Goal: Entertainment & Leisure: Consume media (video, audio)

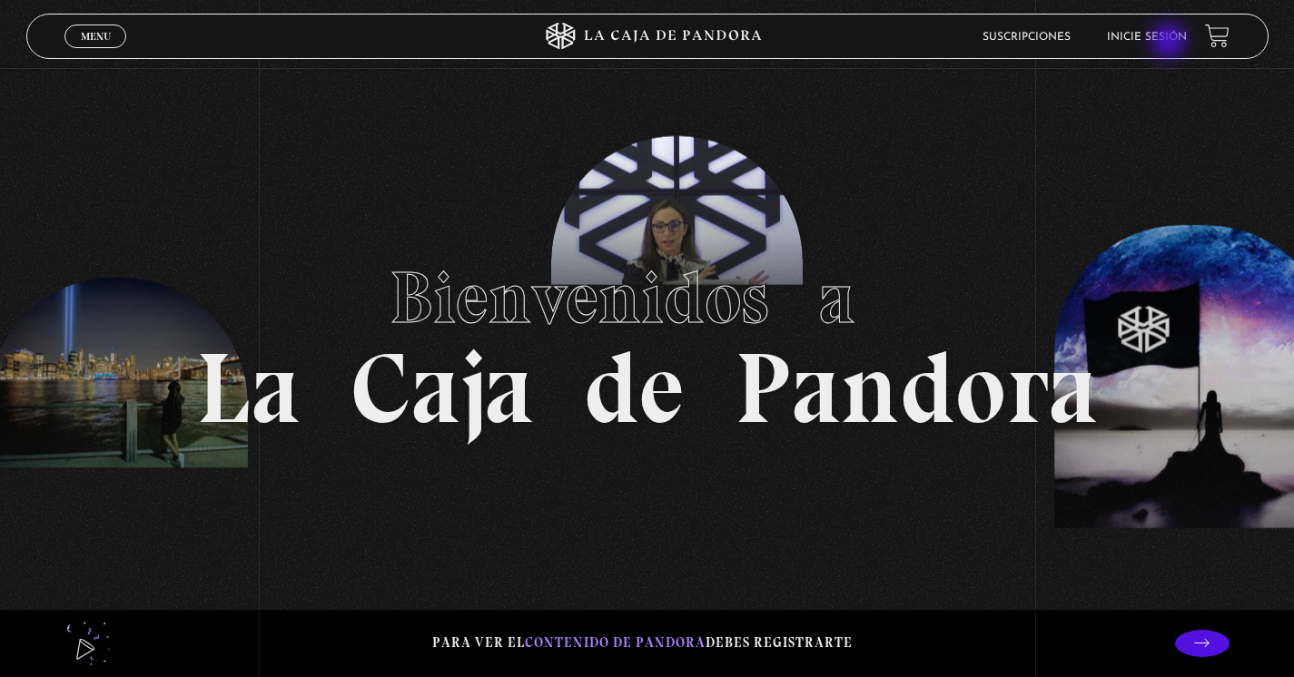
click at [1170, 33] on link "Inicie sesión" at bounding box center [1147, 37] width 80 height 11
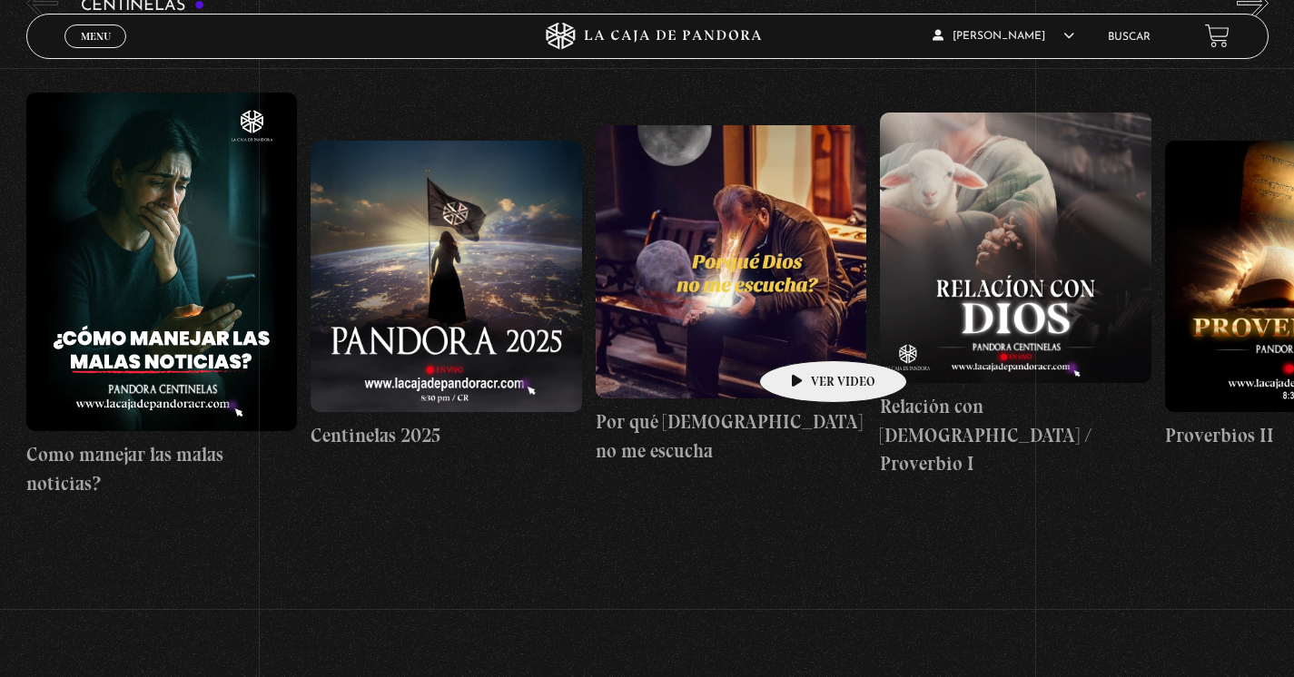
scroll to position [64, 0]
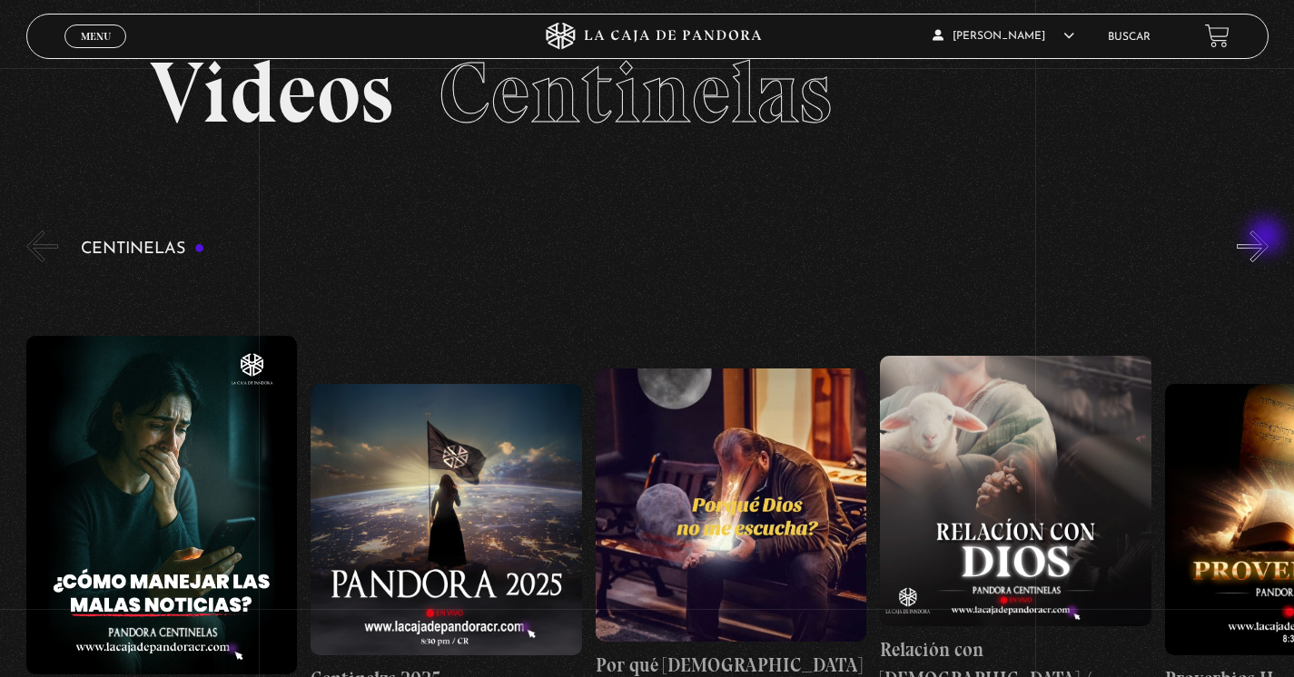
click at [1267, 238] on button "»" at bounding box center [1252, 247] width 32 height 32
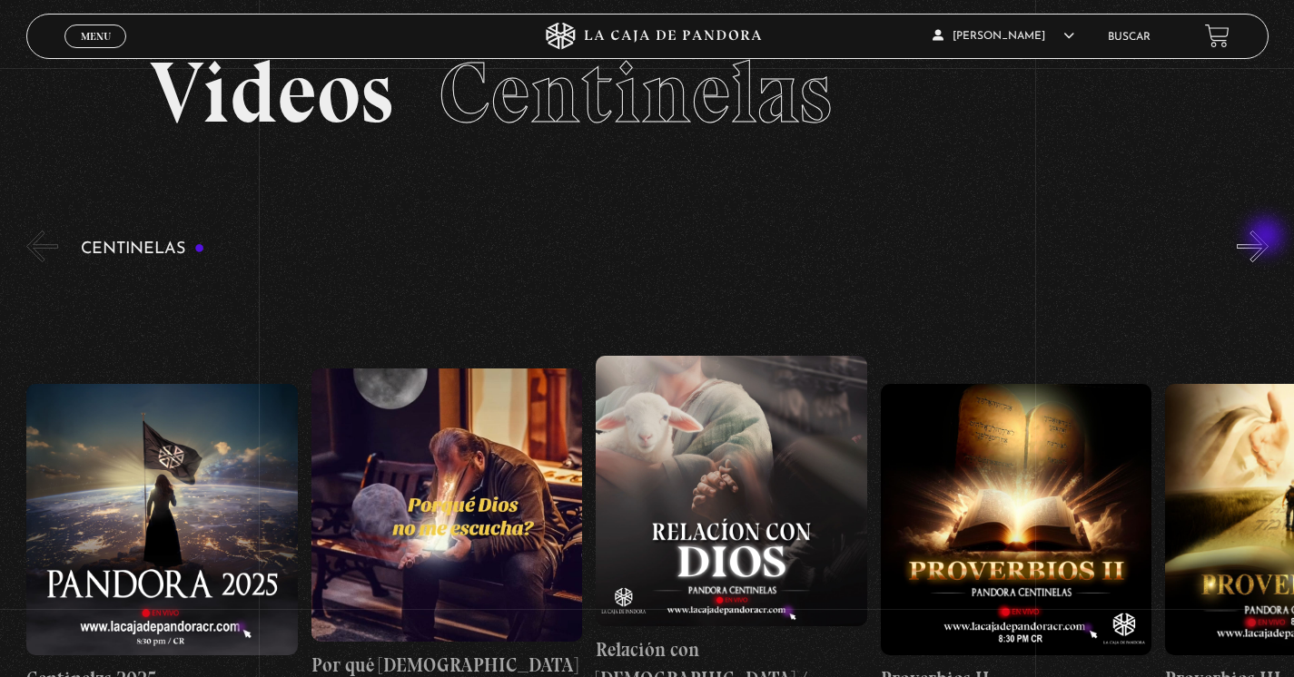
click at [1267, 238] on button "»" at bounding box center [1252, 247] width 32 height 32
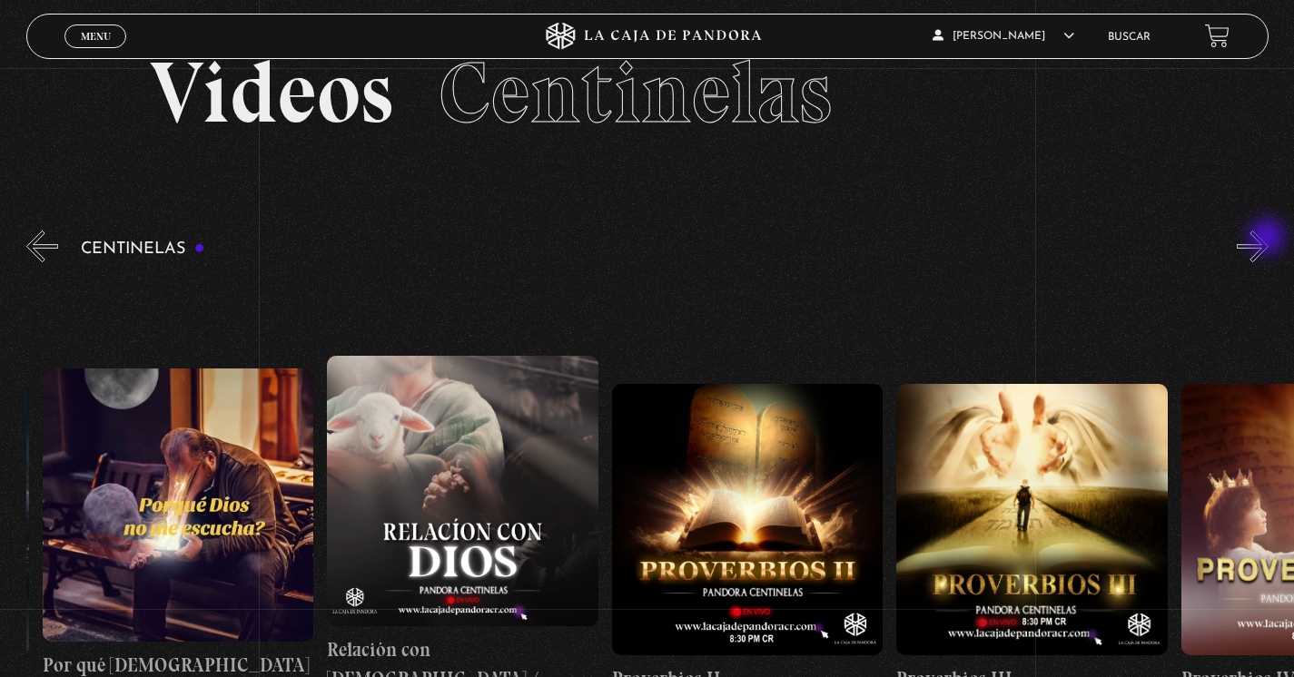
click at [1268, 239] on button "»" at bounding box center [1252, 247] width 32 height 32
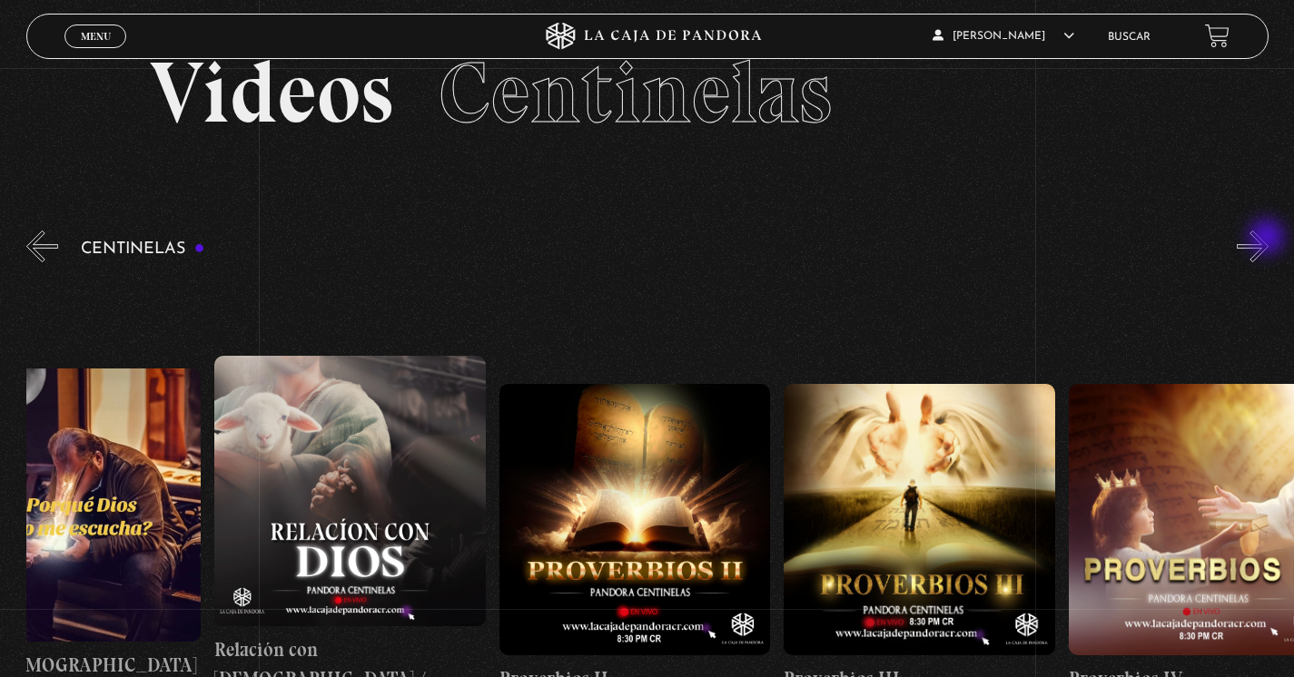
click at [1268, 239] on button "»" at bounding box center [1252, 247] width 32 height 32
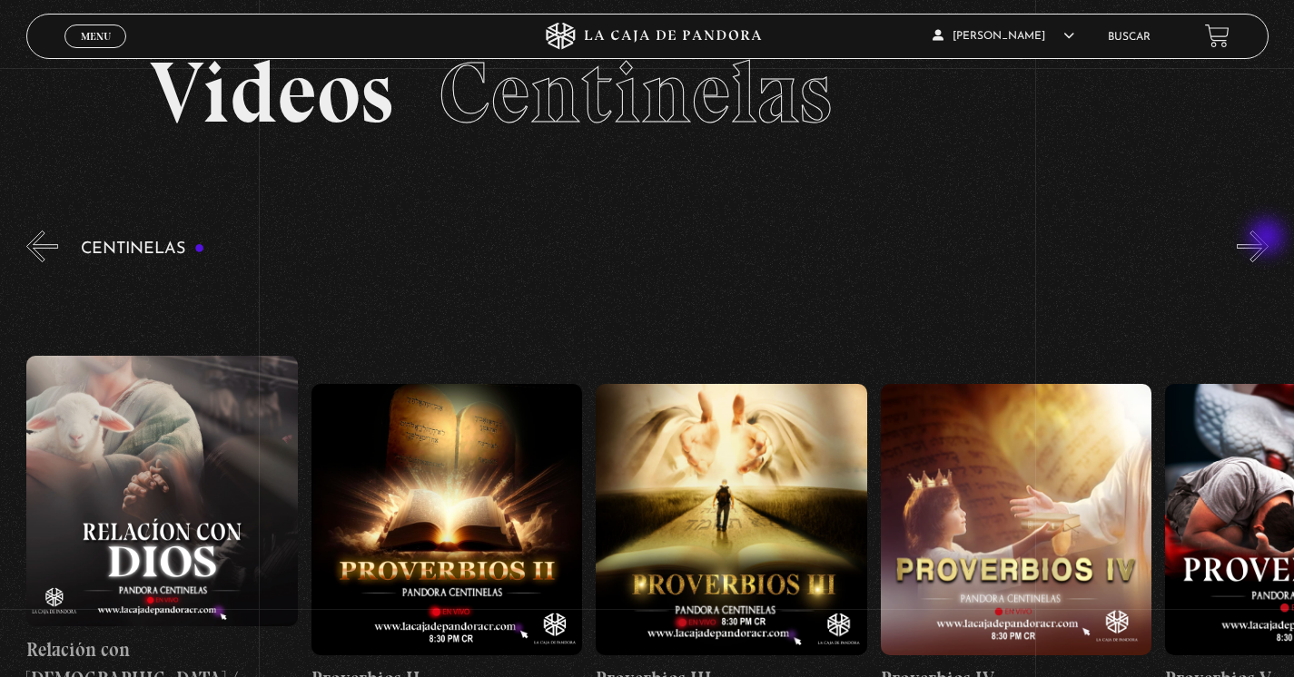
click at [1268, 239] on button "»" at bounding box center [1252, 247] width 32 height 32
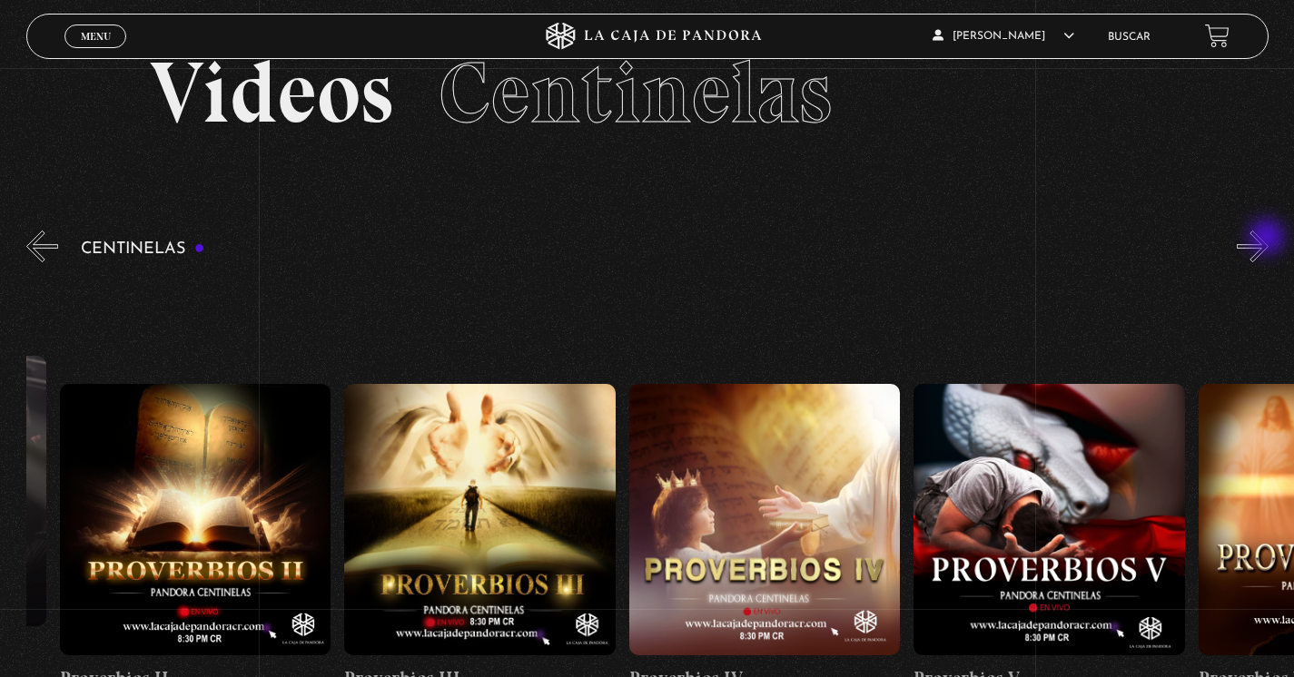
click at [1268, 239] on button "»" at bounding box center [1252, 247] width 32 height 32
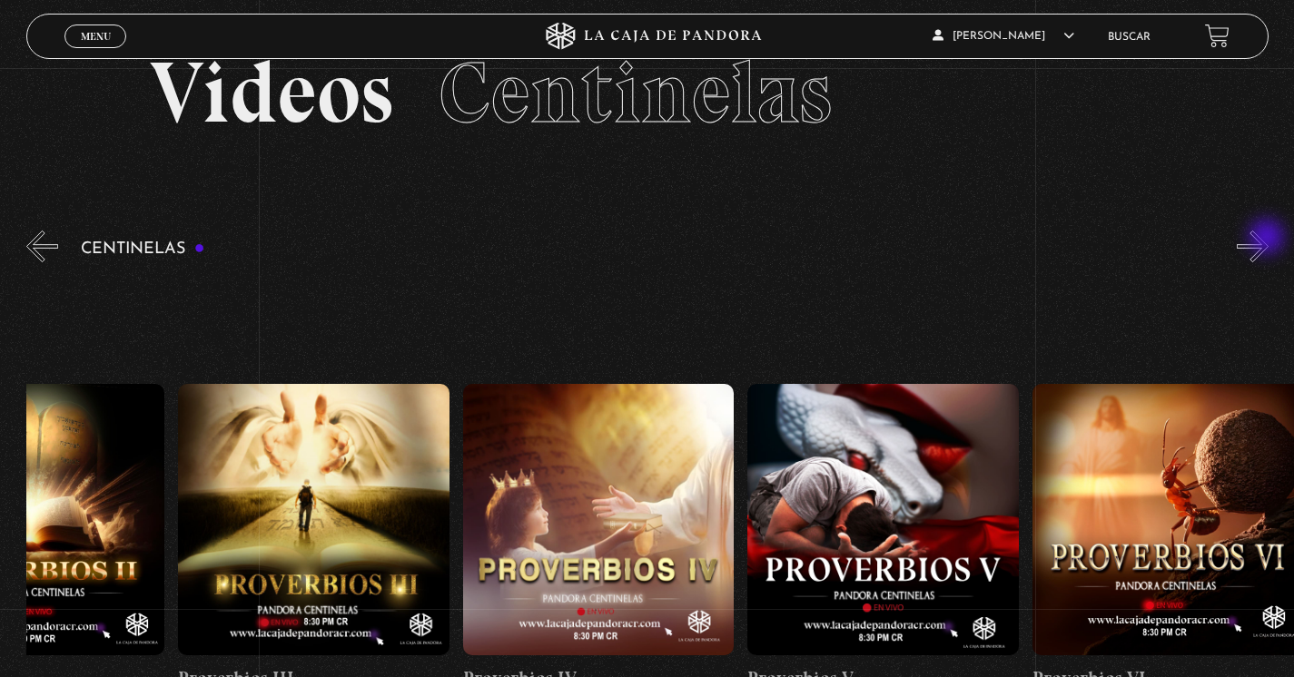
click at [1268, 239] on button "»" at bounding box center [1252, 247] width 32 height 32
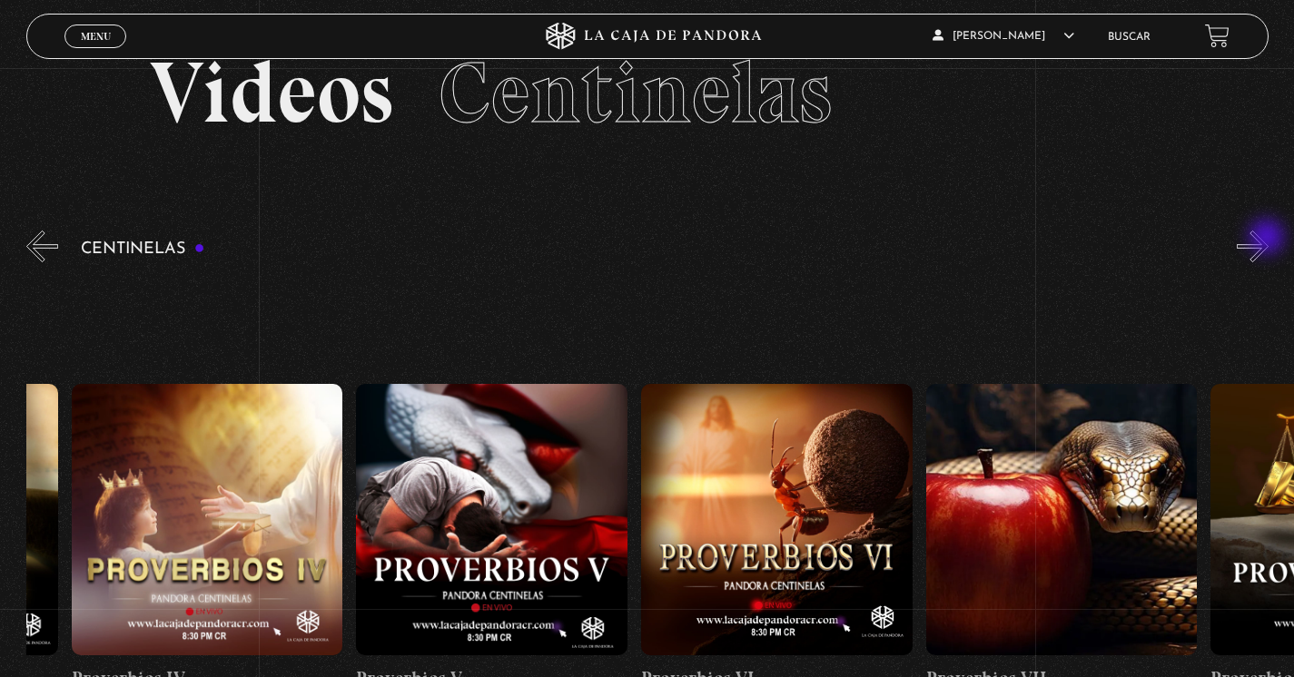
click at [1268, 239] on button "»" at bounding box center [1252, 247] width 32 height 32
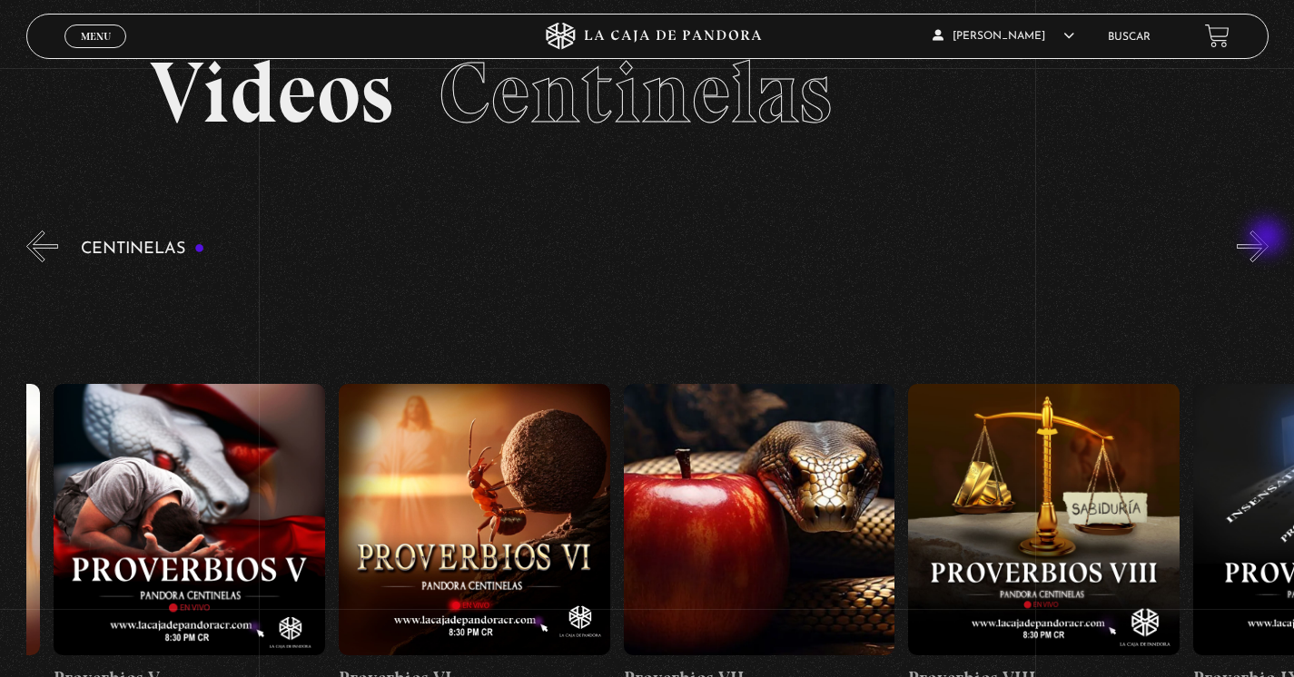
click at [1268, 239] on button "»" at bounding box center [1252, 247] width 32 height 32
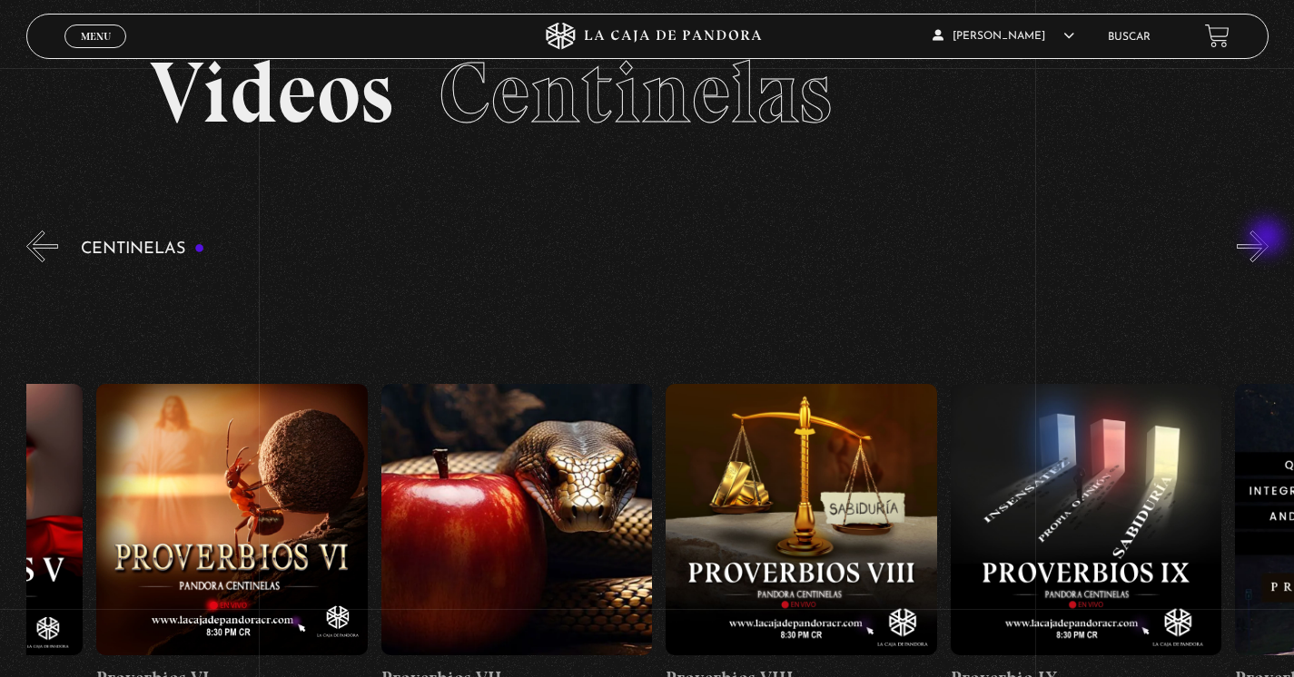
click at [1268, 239] on button "»" at bounding box center [1252, 247] width 32 height 32
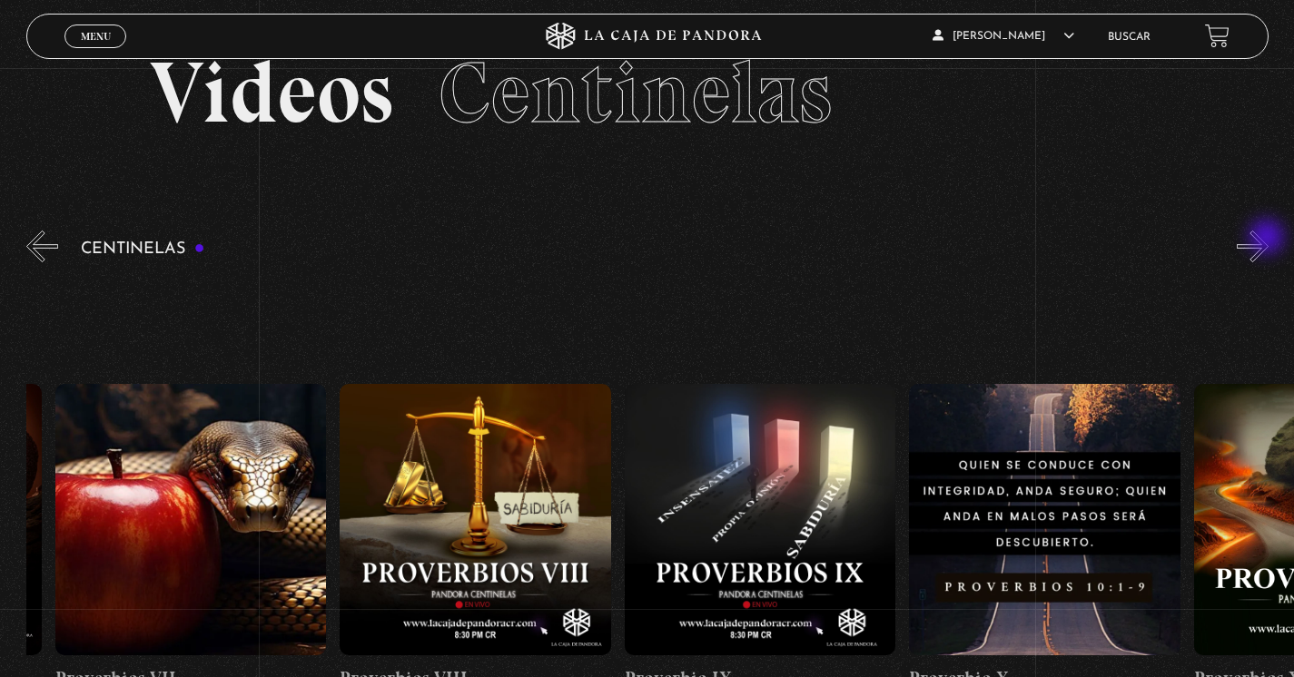
click at [1268, 239] on button "»" at bounding box center [1252, 247] width 32 height 32
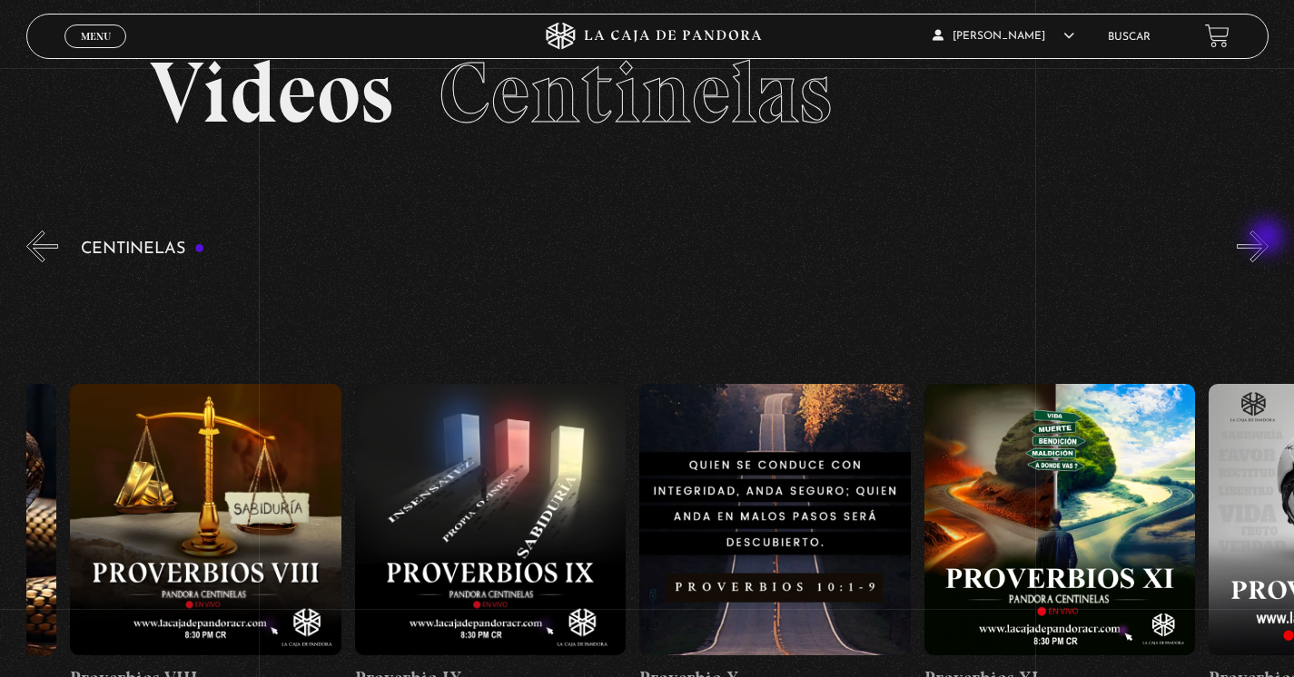
click at [1268, 239] on button "»" at bounding box center [1252, 247] width 32 height 32
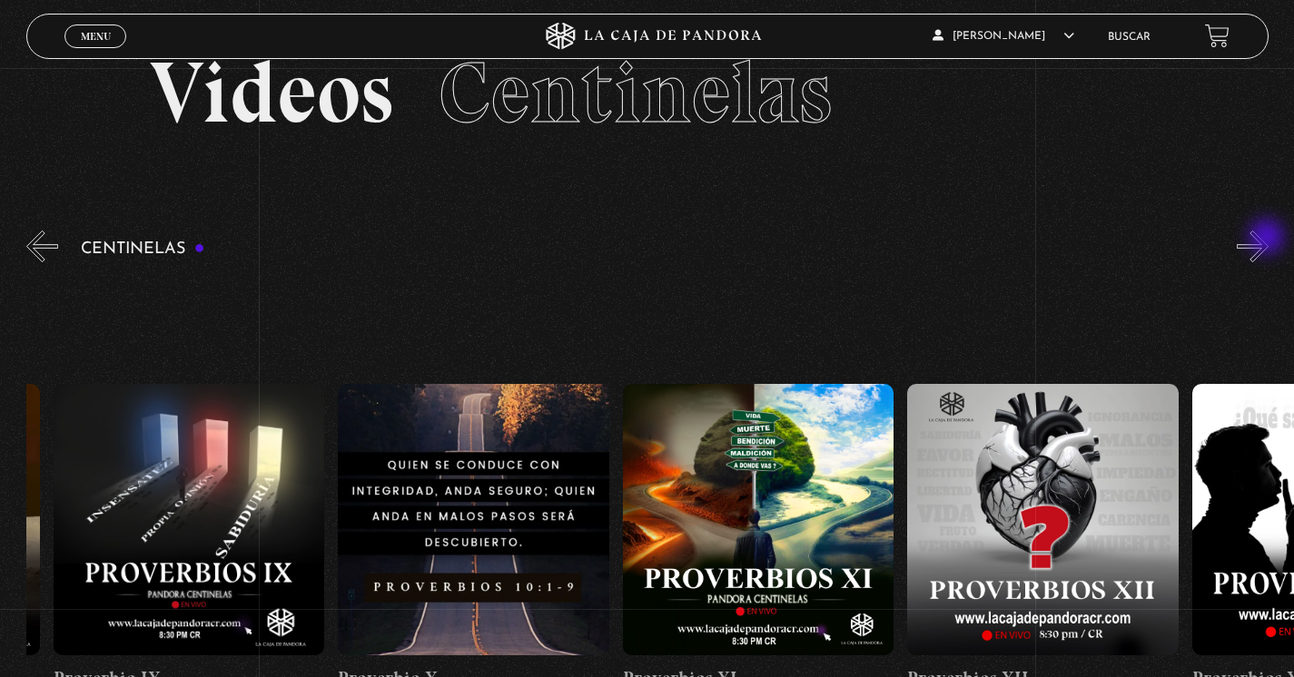
click at [1268, 239] on button "»" at bounding box center [1252, 247] width 32 height 32
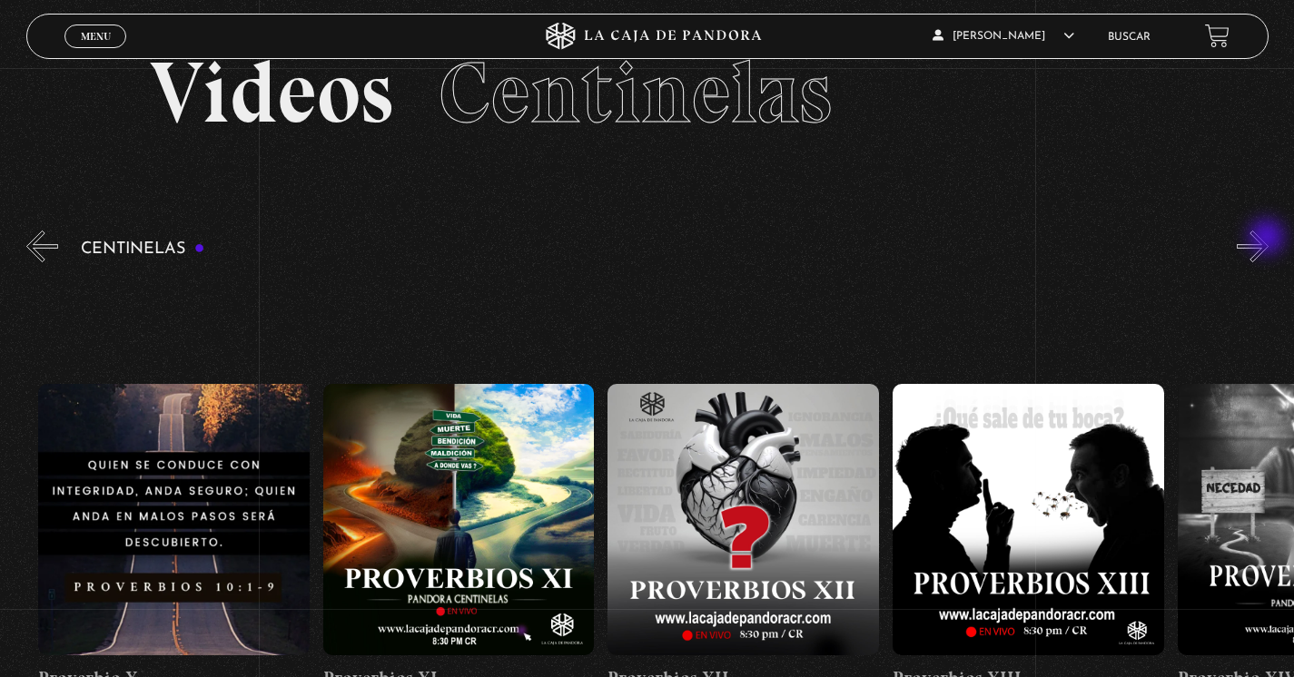
click at [1268, 239] on button "»" at bounding box center [1252, 247] width 32 height 32
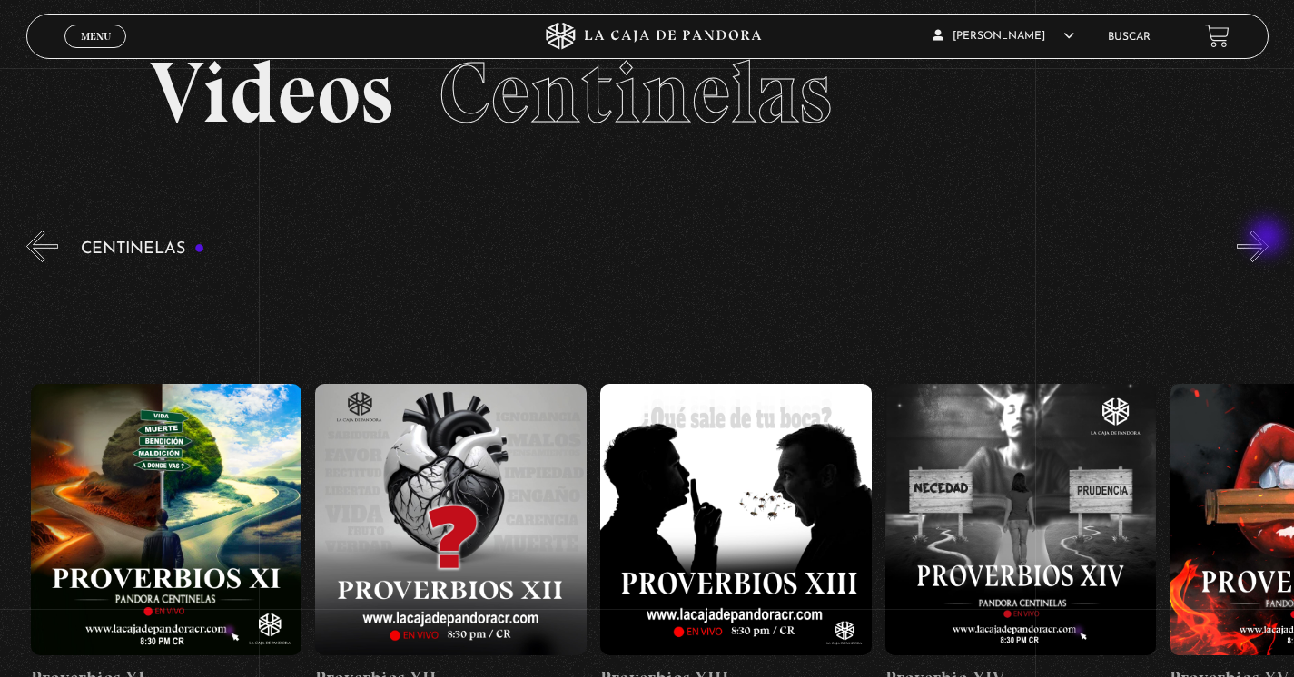
click at [1268, 239] on button "»" at bounding box center [1252, 247] width 32 height 32
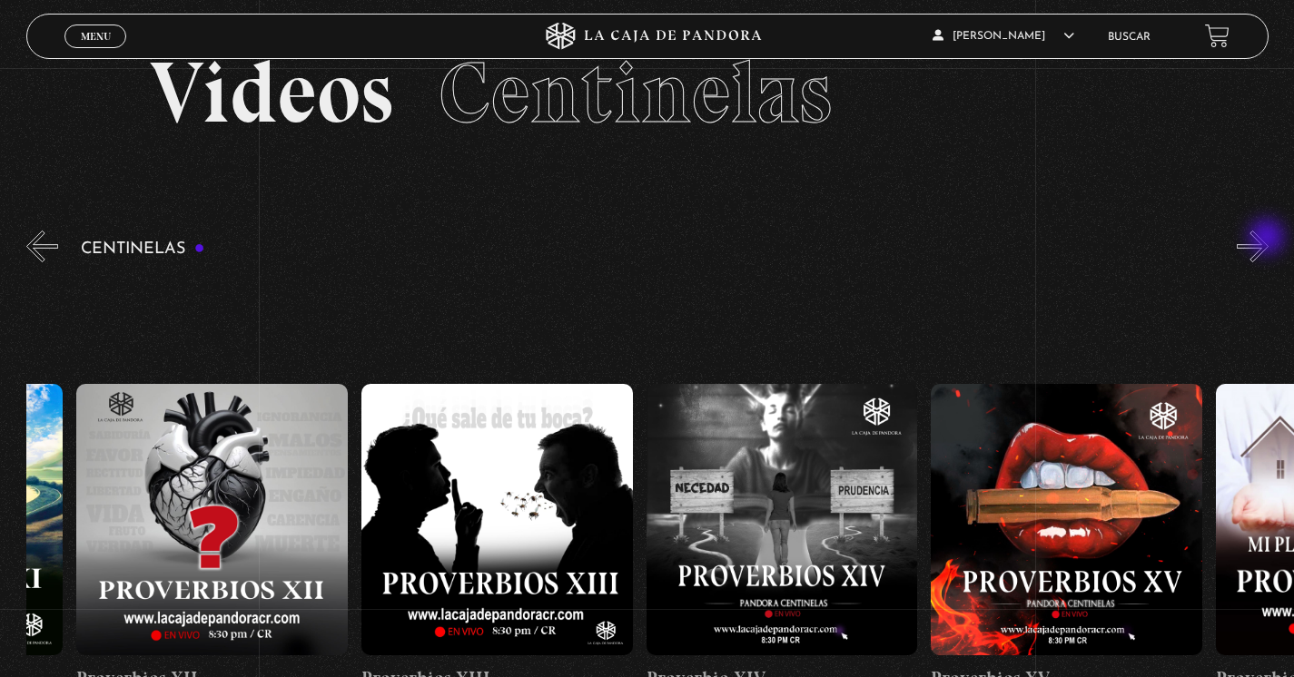
click at [1268, 239] on button "»" at bounding box center [1252, 247] width 32 height 32
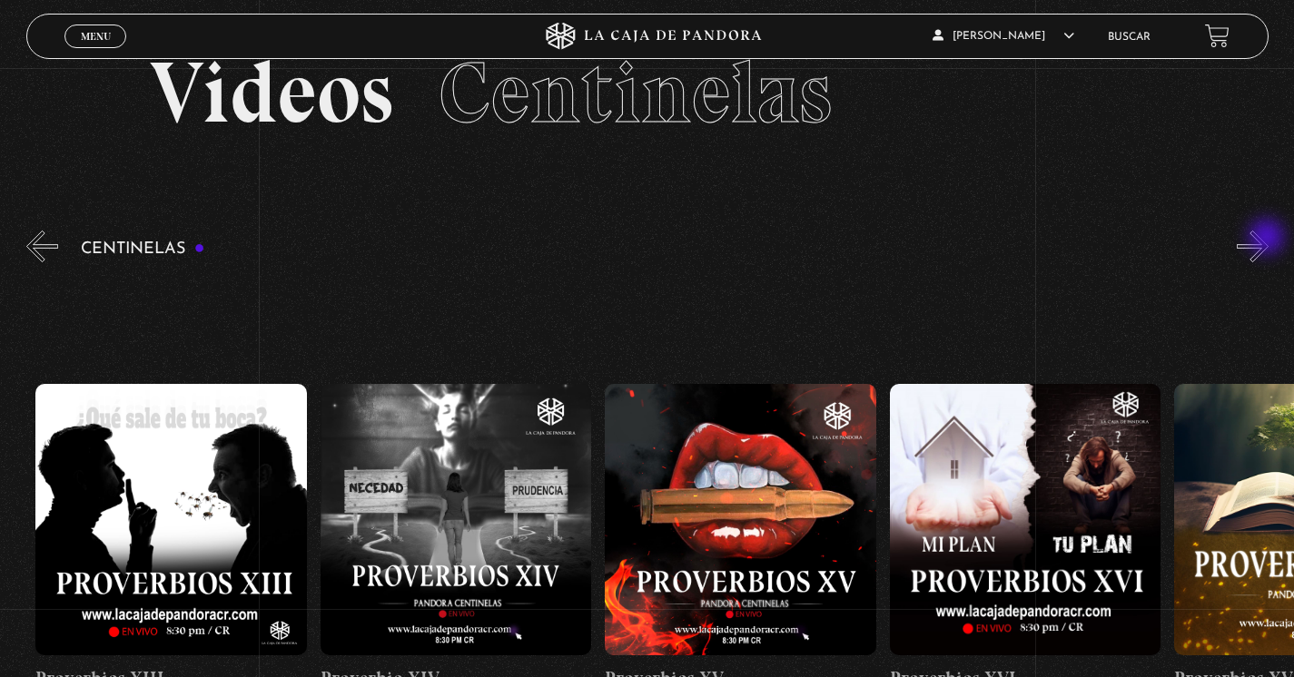
click at [1268, 239] on button "»" at bounding box center [1252, 247] width 32 height 32
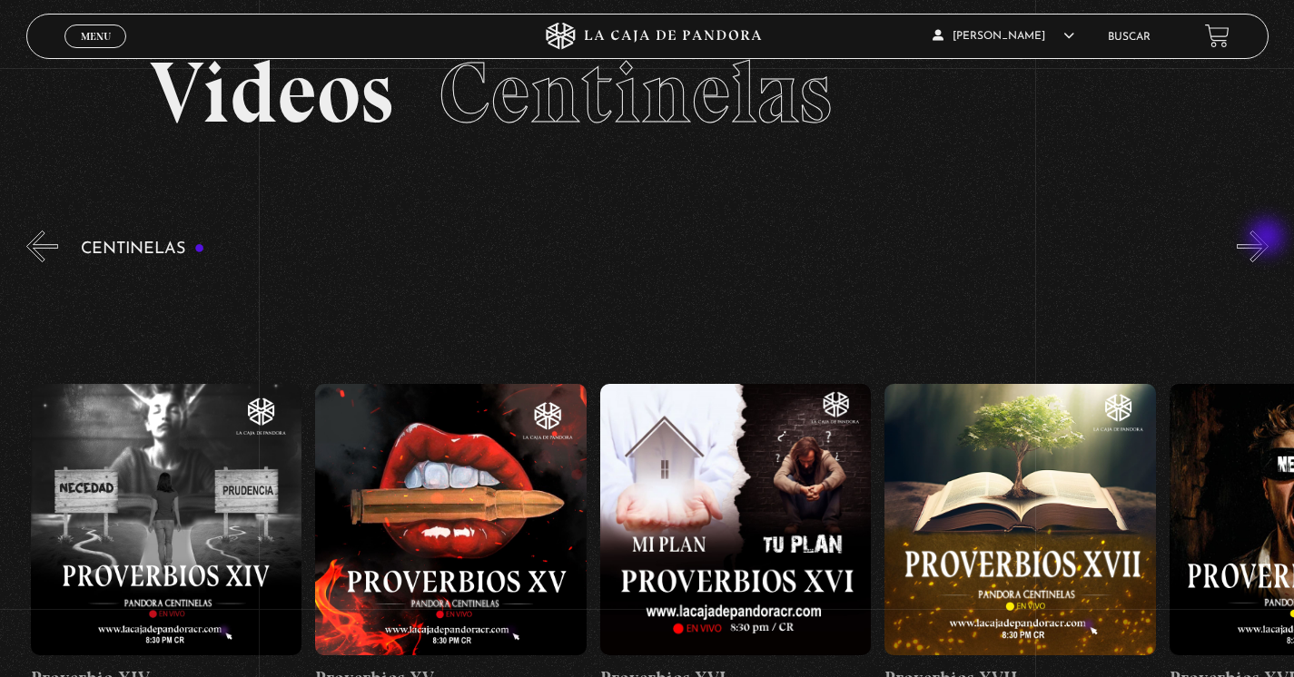
click at [1268, 239] on button "»" at bounding box center [1252, 247] width 32 height 32
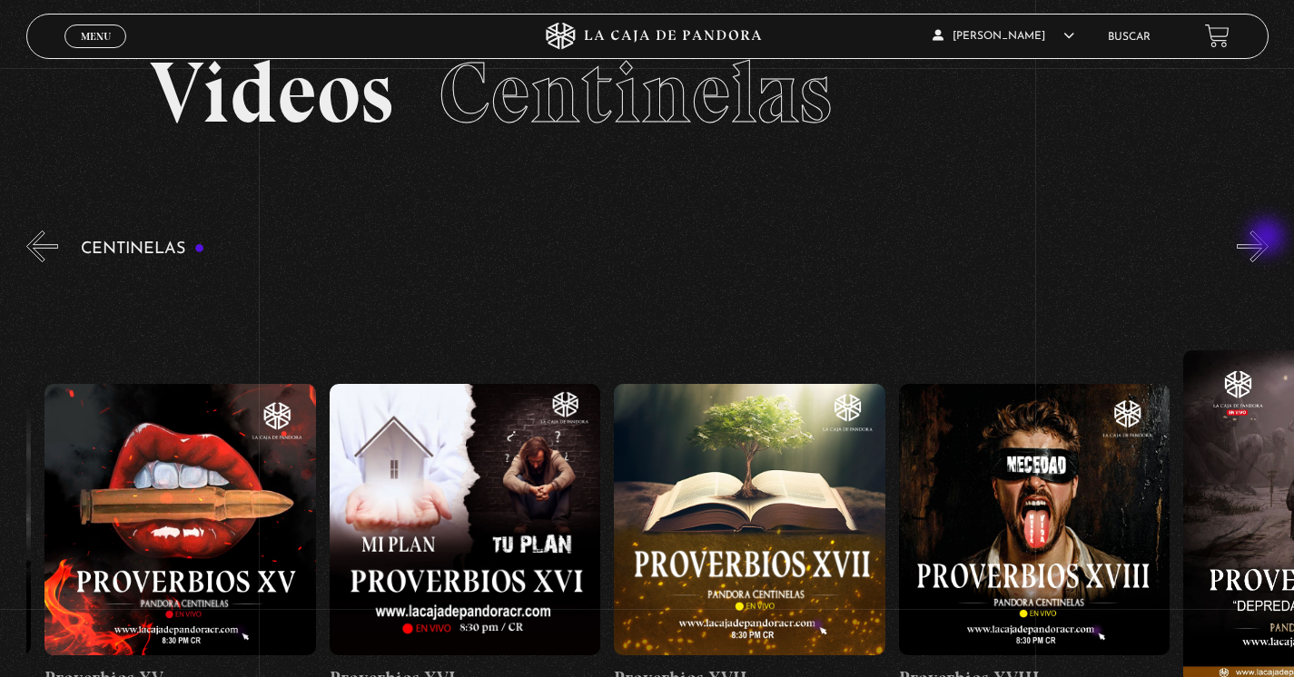
click at [1268, 239] on button "»" at bounding box center [1252, 247] width 32 height 32
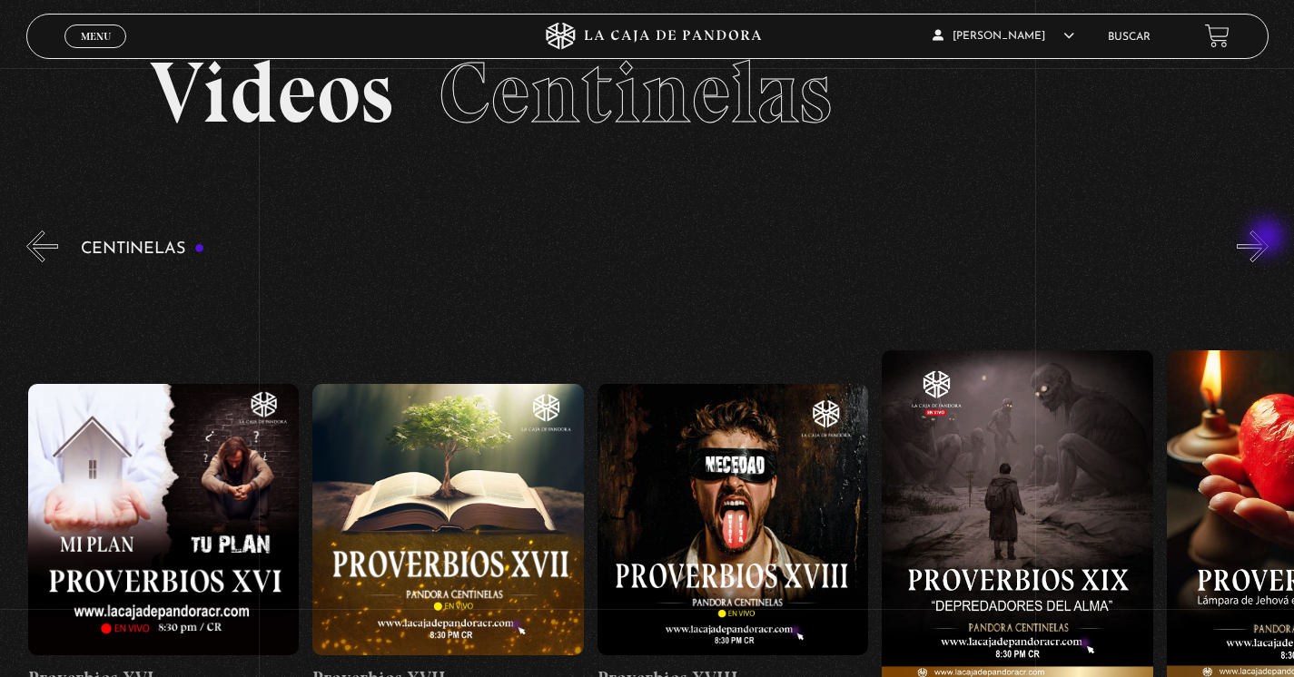
click at [1268, 239] on button "»" at bounding box center [1252, 247] width 32 height 32
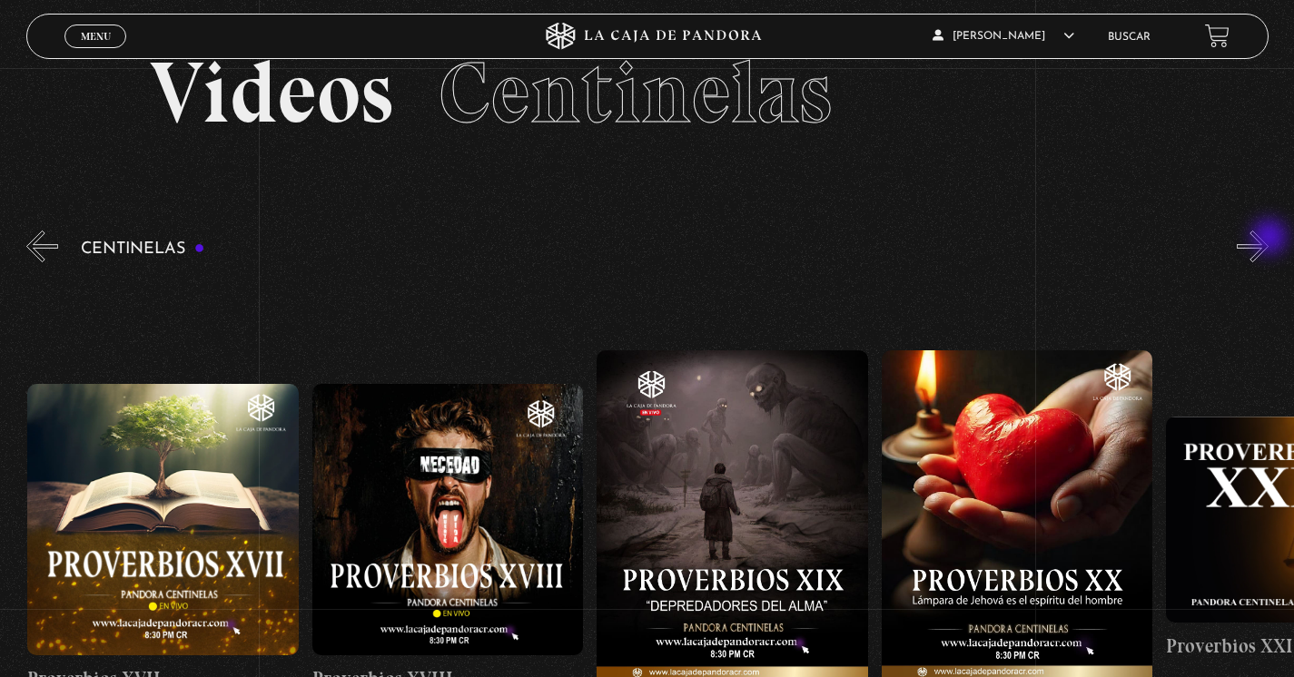
click at [1268, 239] on button "»" at bounding box center [1252, 247] width 32 height 32
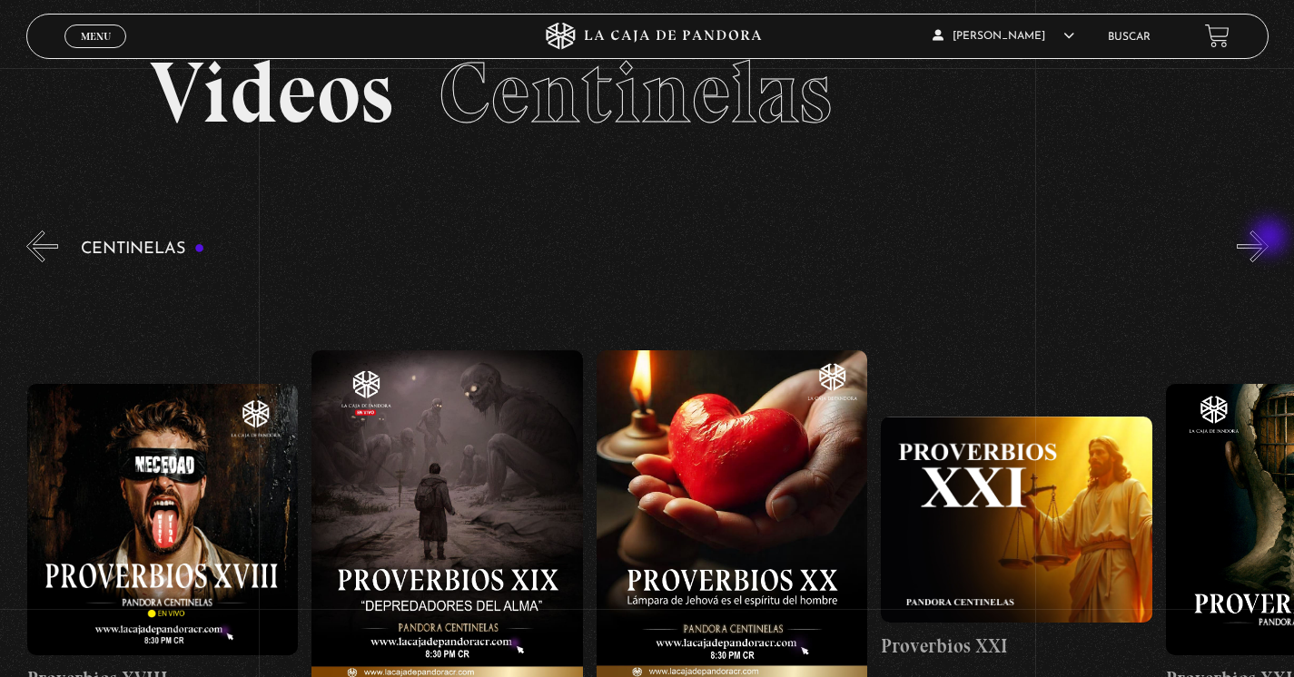
scroll to position [0, 5693]
click at [1268, 239] on button "»" at bounding box center [1252, 247] width 32 height 32
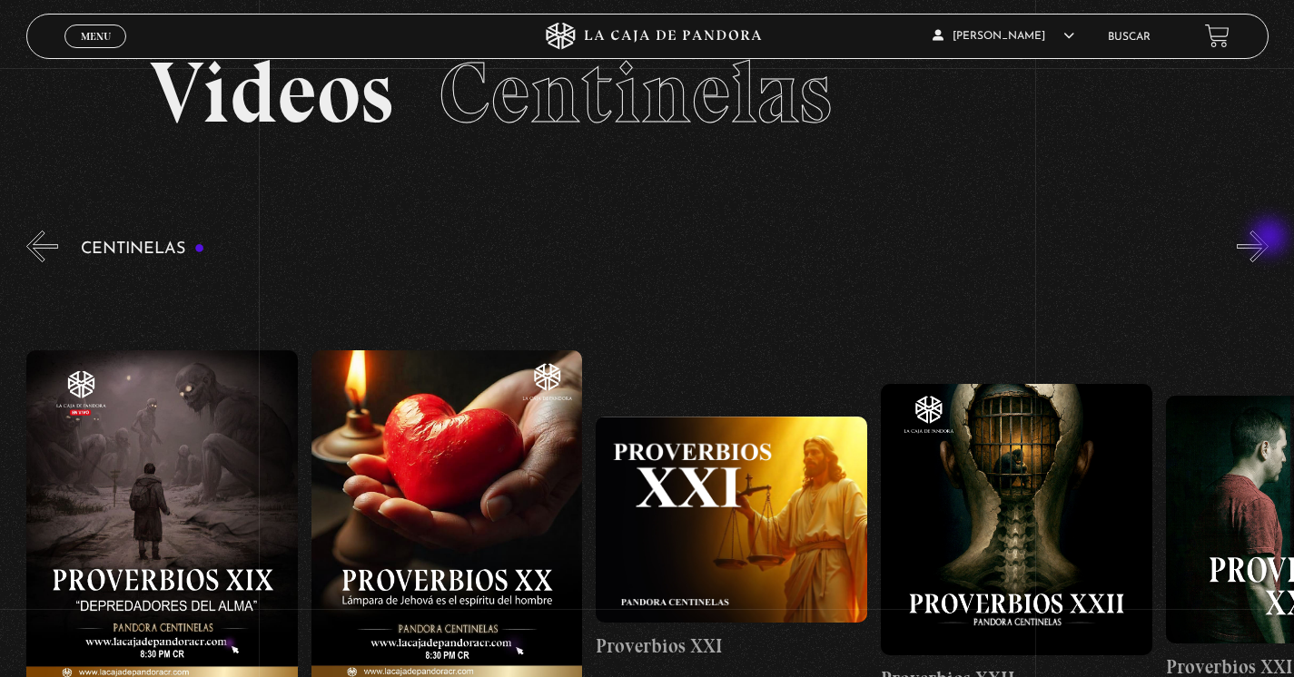
click at [1268, 239] on button "»" at bounding box center [1252, 247] width 32 height 32
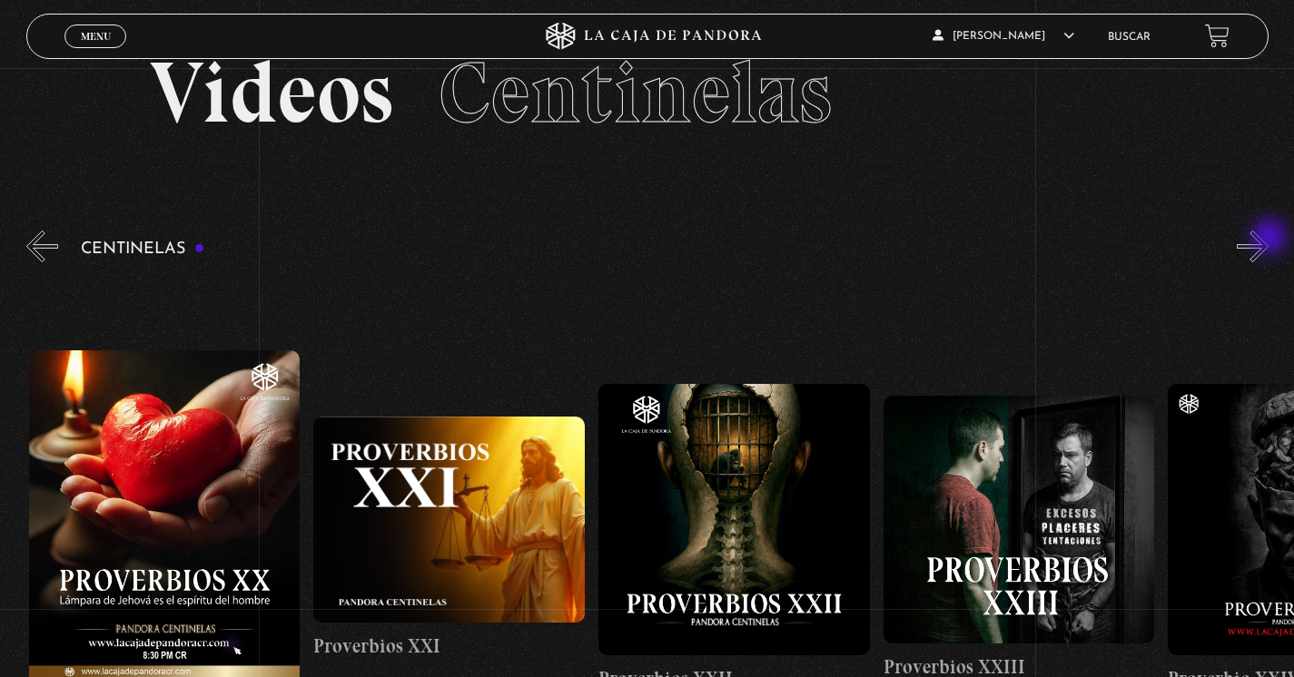
click at [1268, 239] on button "»" at bounding box center [1252, 247] width 32 height 32
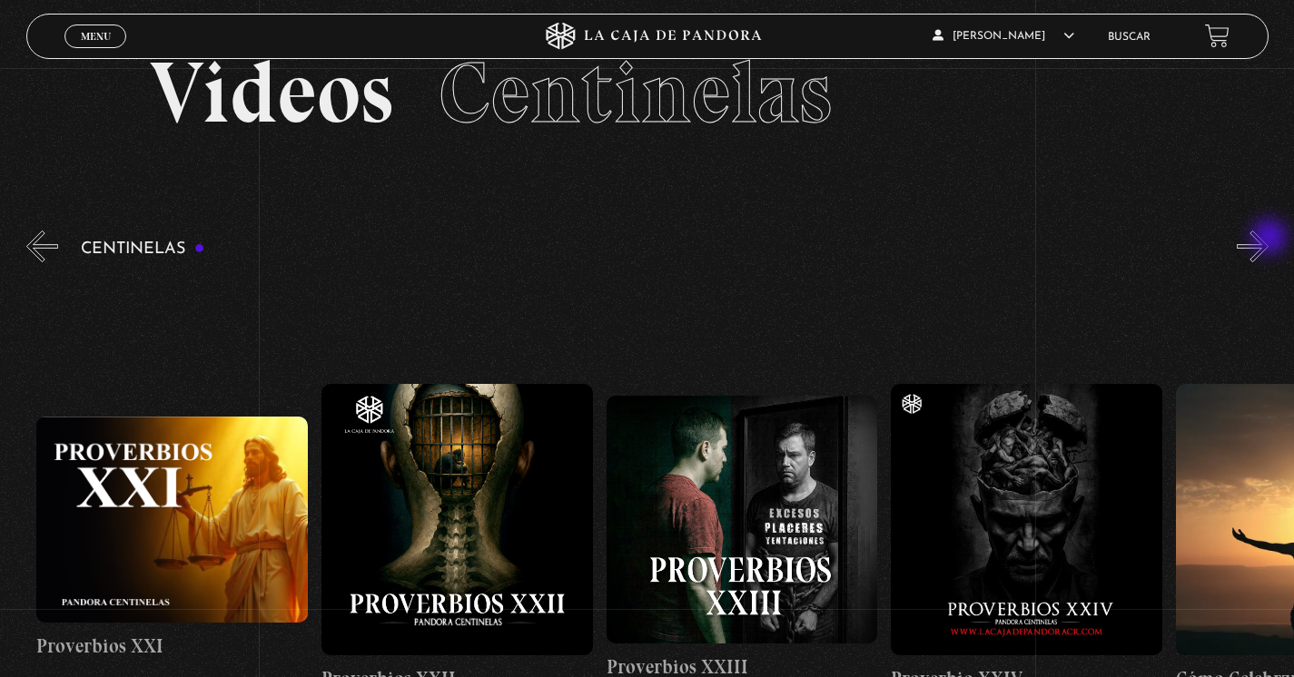
click at [1268, 239] on button "»" at bounding box center [1252, 247] width 32 height 32
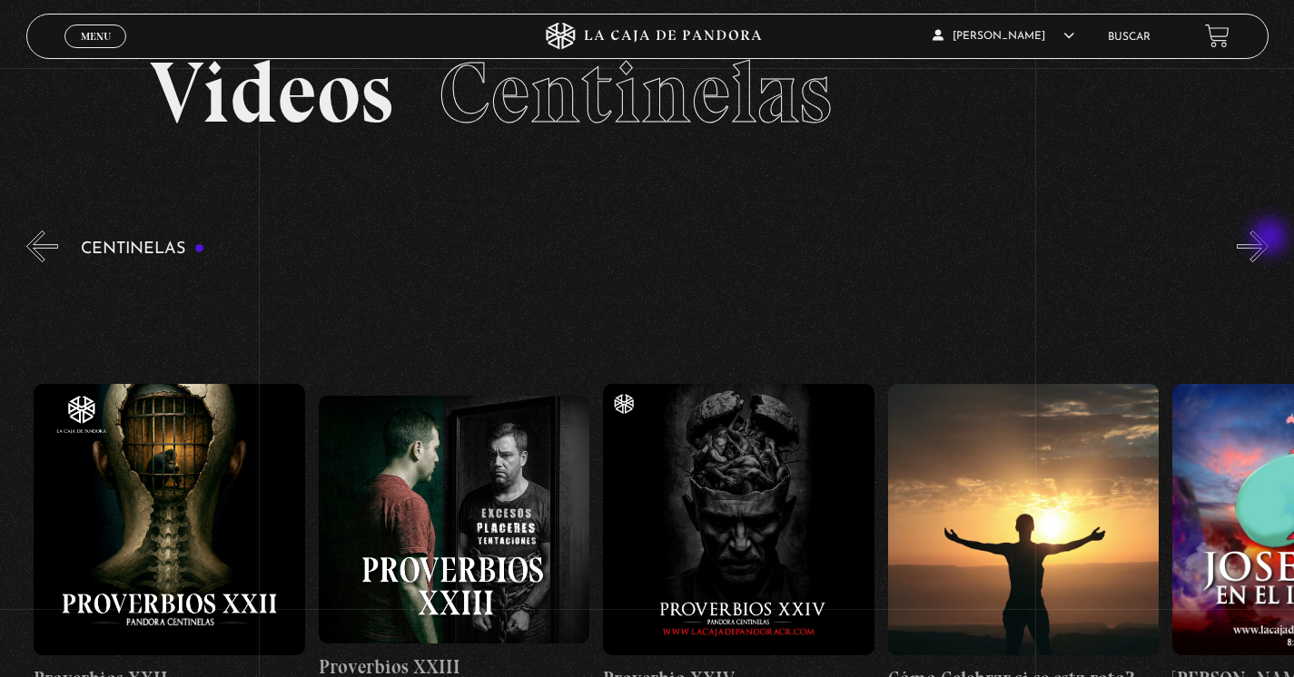
click at [1268, 239] on button "»" at bounding box center [1252, 247] width 32 height 32
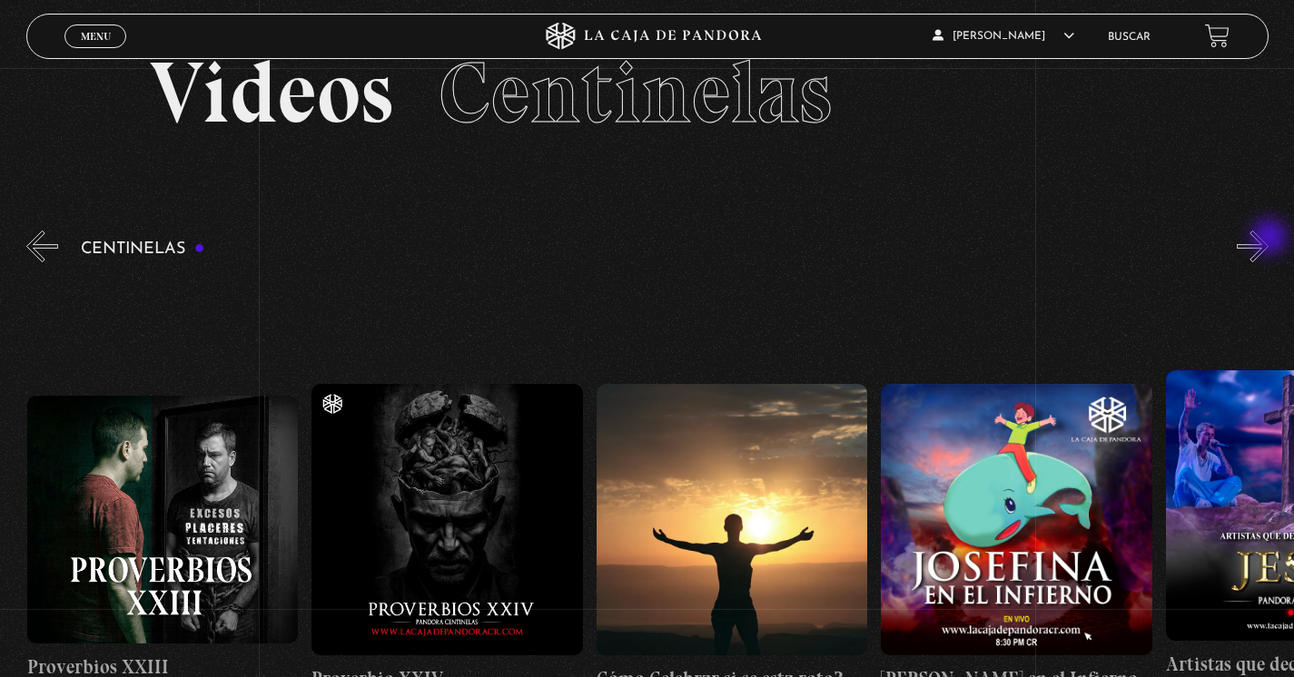
click at [1268, 239] on button "»" at bounding box center [1252, 247] width 32 height 32
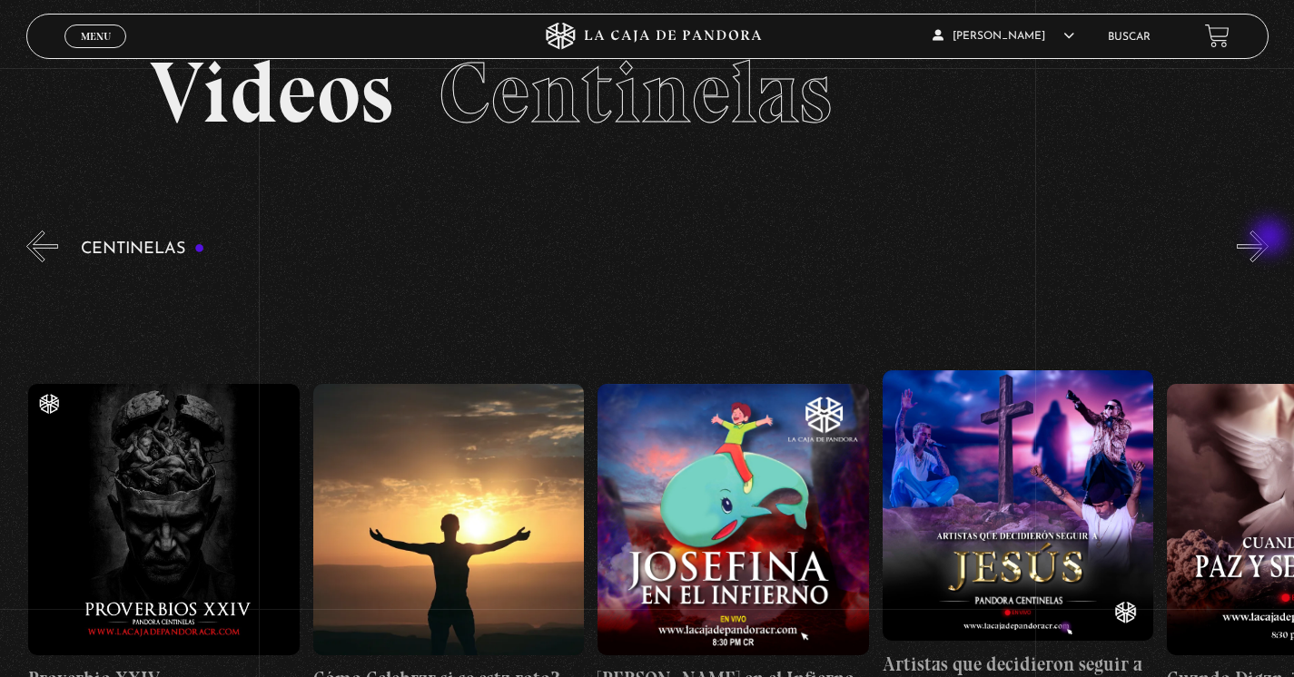
click at [1268, 239] on button "»" at bounding box center [1252, 247] width 32 height 32
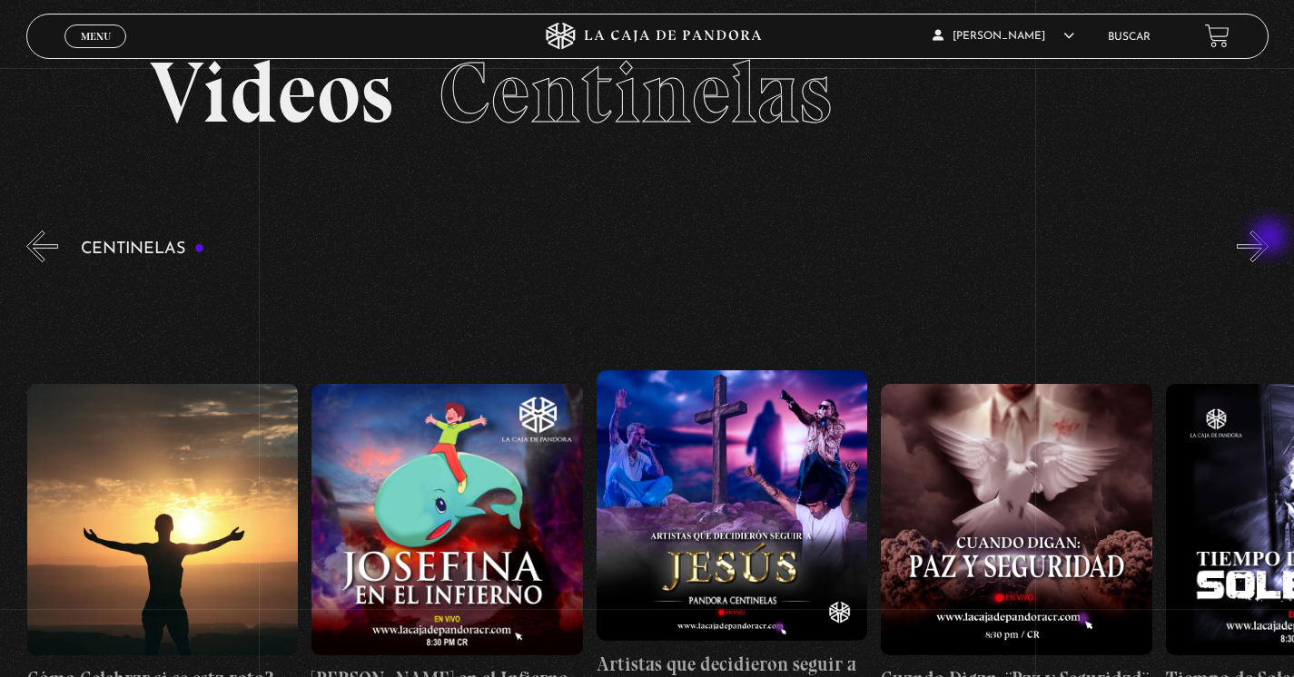
click at [1268, 239] on button "»" at bounding box center [1252, 247] width 32 height 32
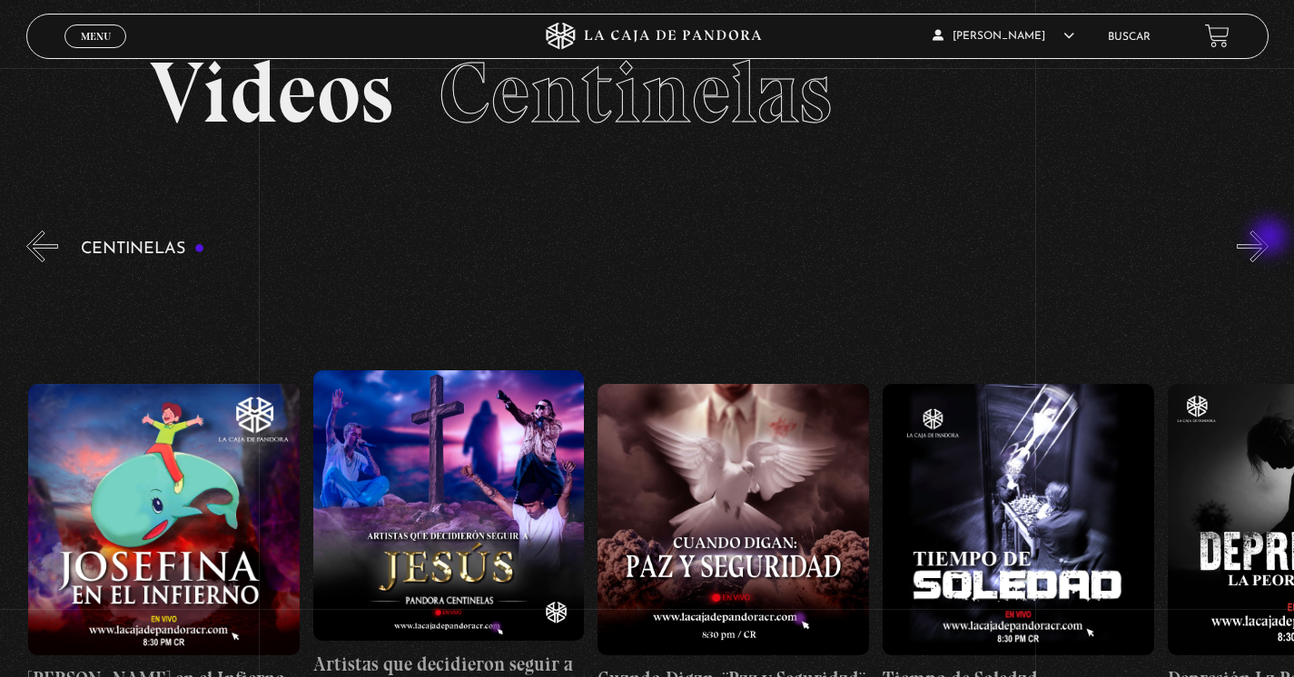
click at [1268, 239] on button "»" at bounding box center [1252, 247] width 32 height 32
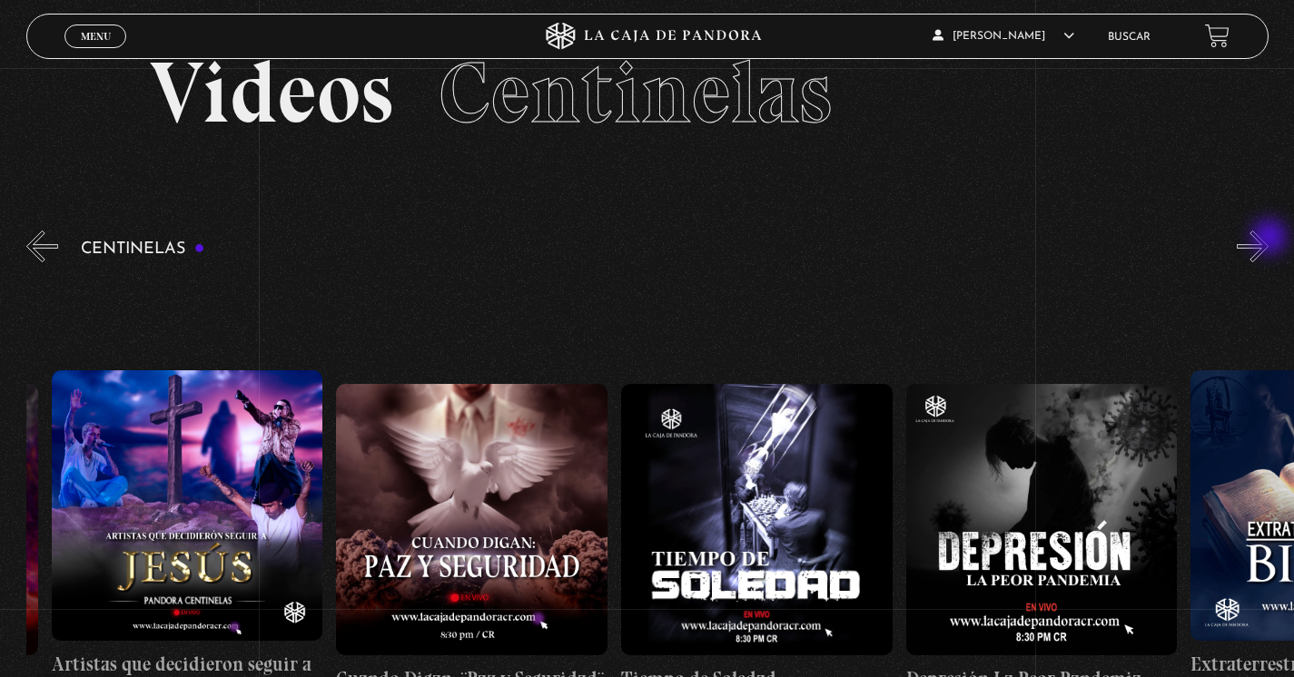
click at [1268, 239] on button "»" at bounding box center [1252, 247] width 32 height 32
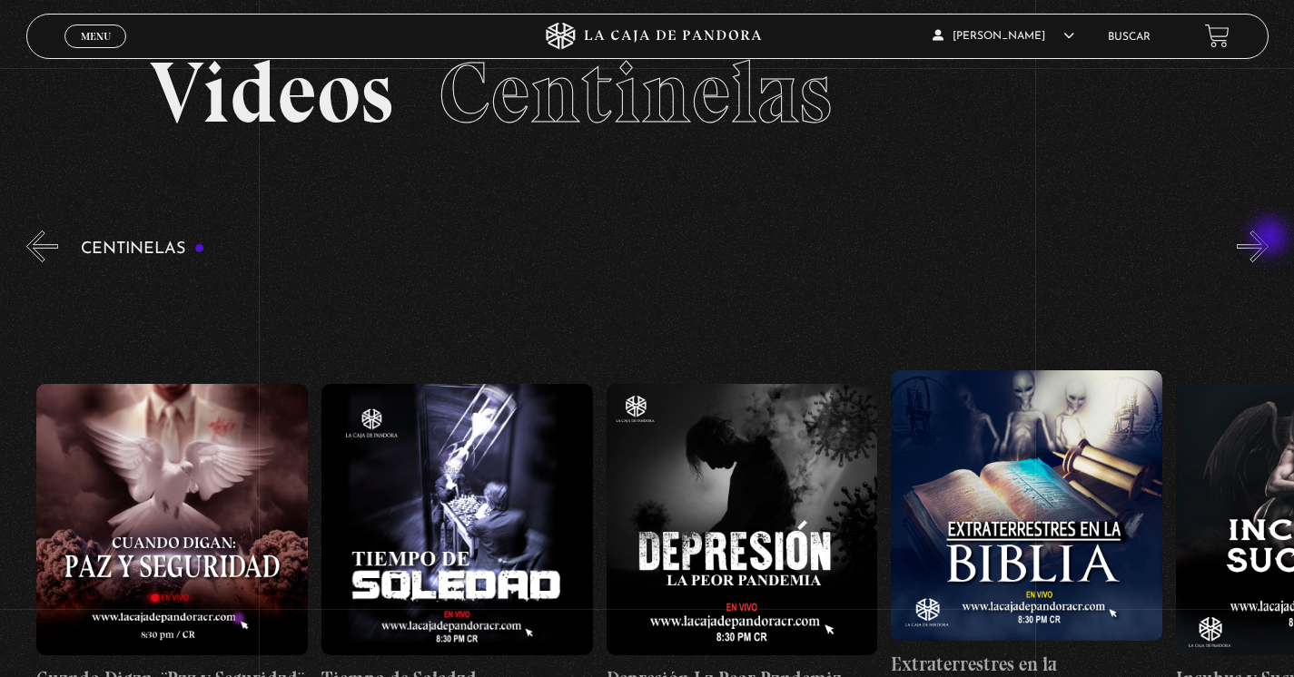
click at [1268, 239] on button "»" at bounding box center [1252, 247] width 32 height 32
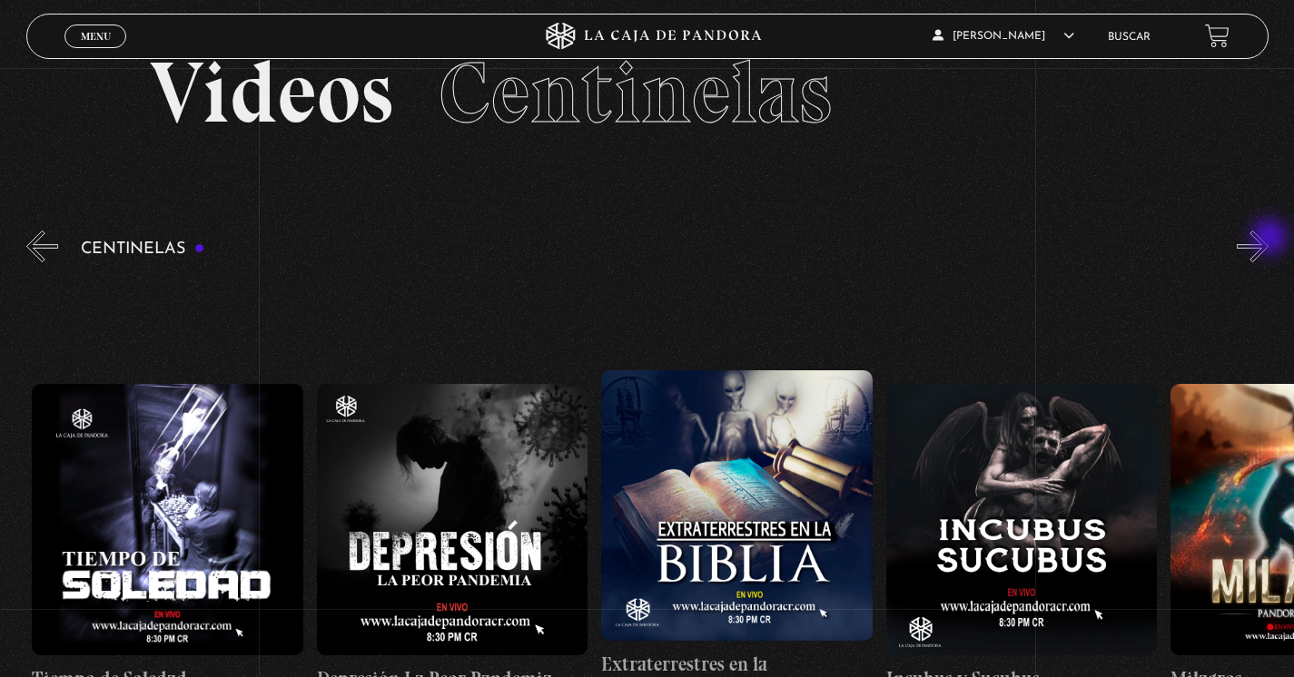
click at [1268, 239] on button "»" at bounding box center [1252, 247] width 32 height 32
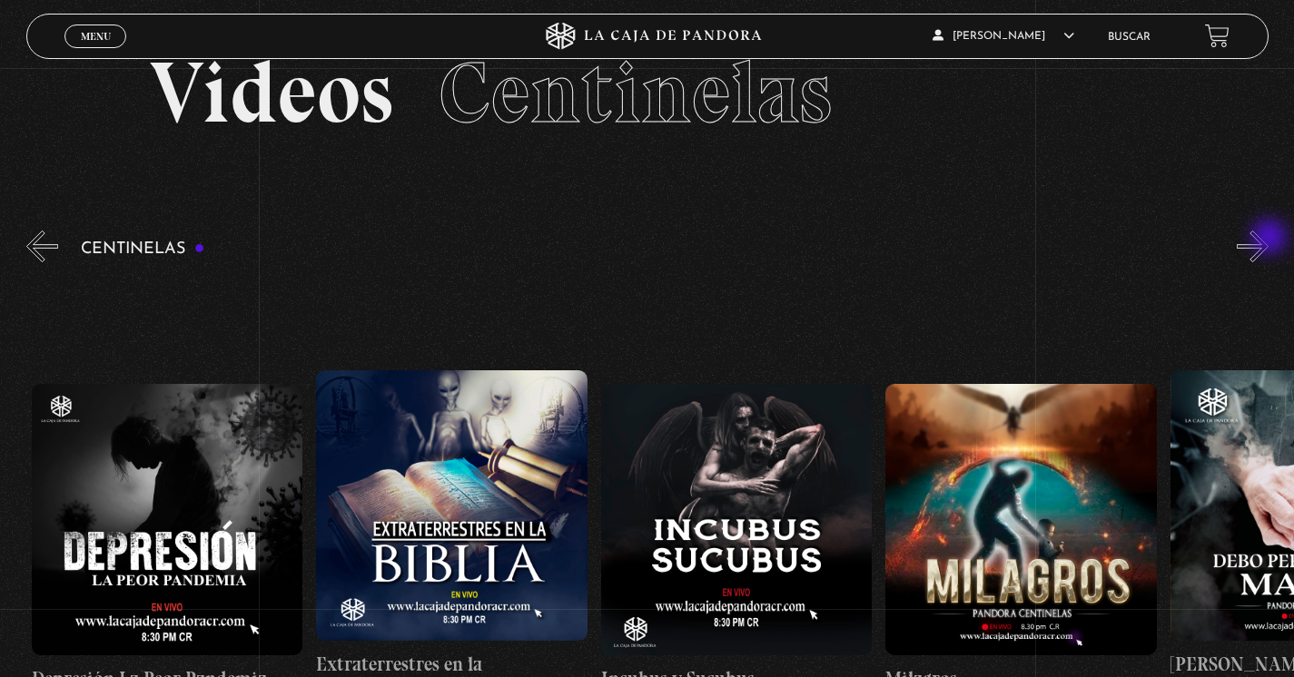
click at [1268, 239] on button "»" at bounding box center [1252, 247] width 32 height 32
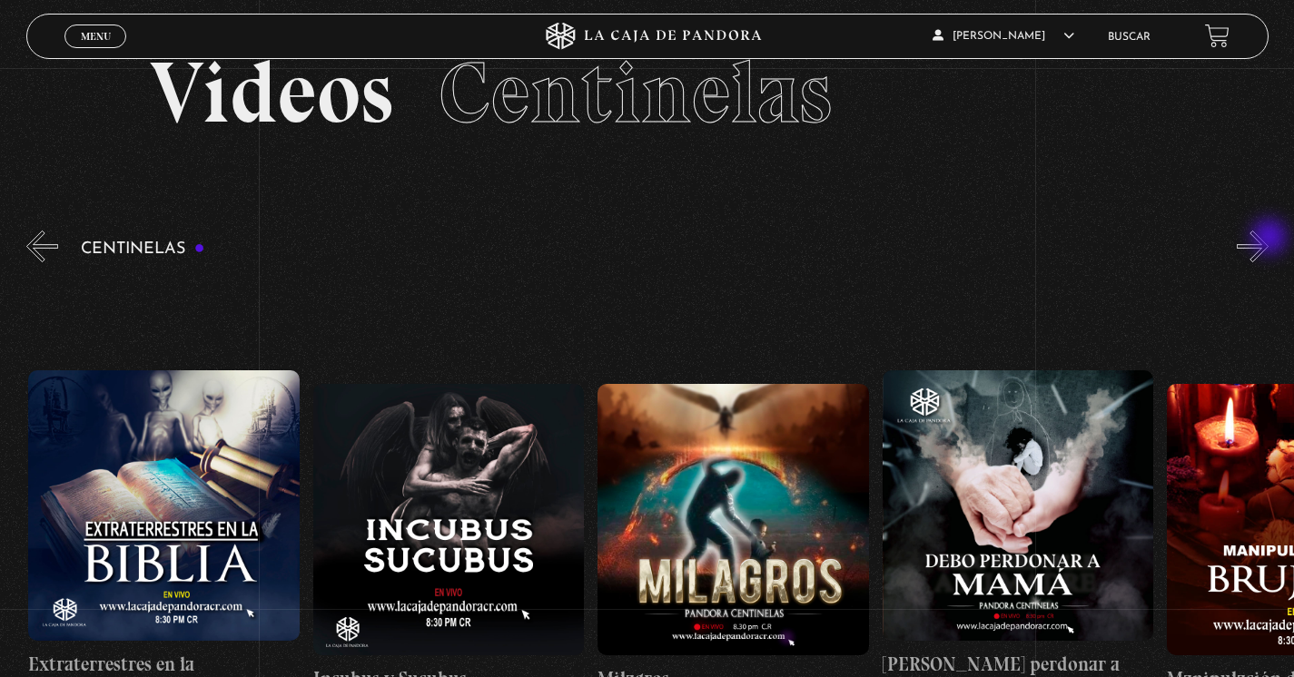
click at [1268, 239] on button "»" at bounding box center [1252, 247] width 32 height 32
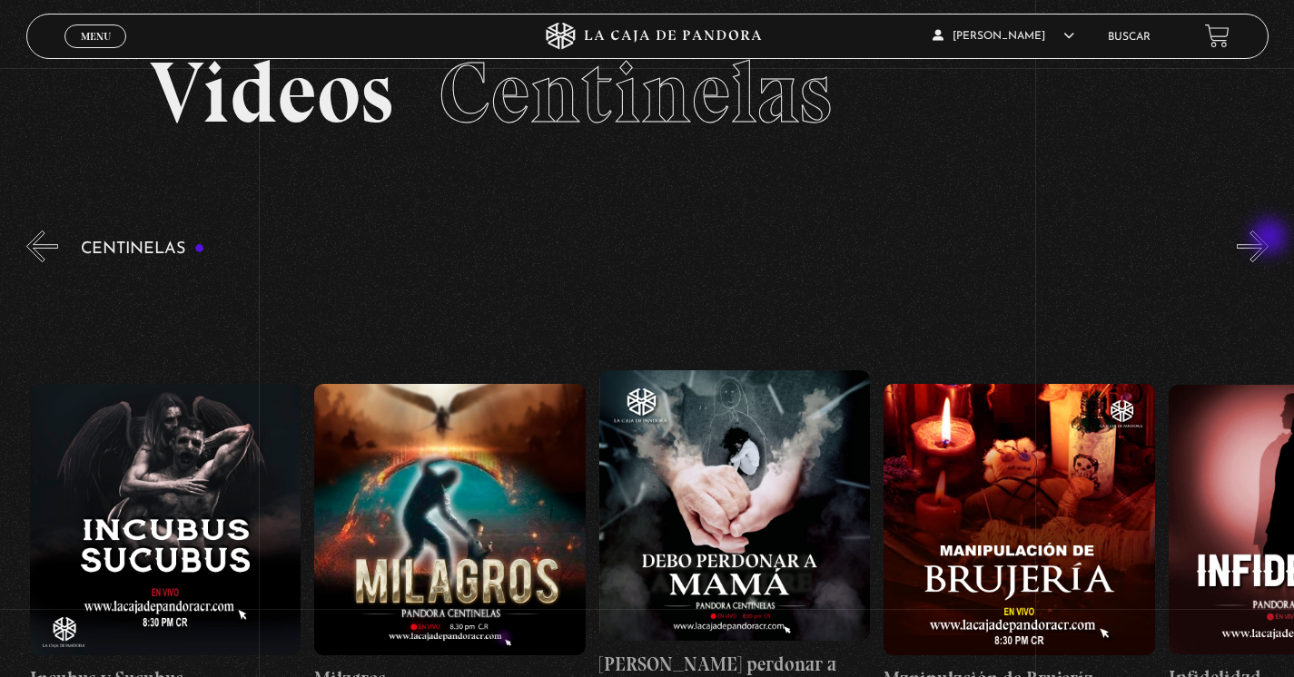
click at [1268, 239] on button "»" at bounding box center [1252, 247] width 32 height 32
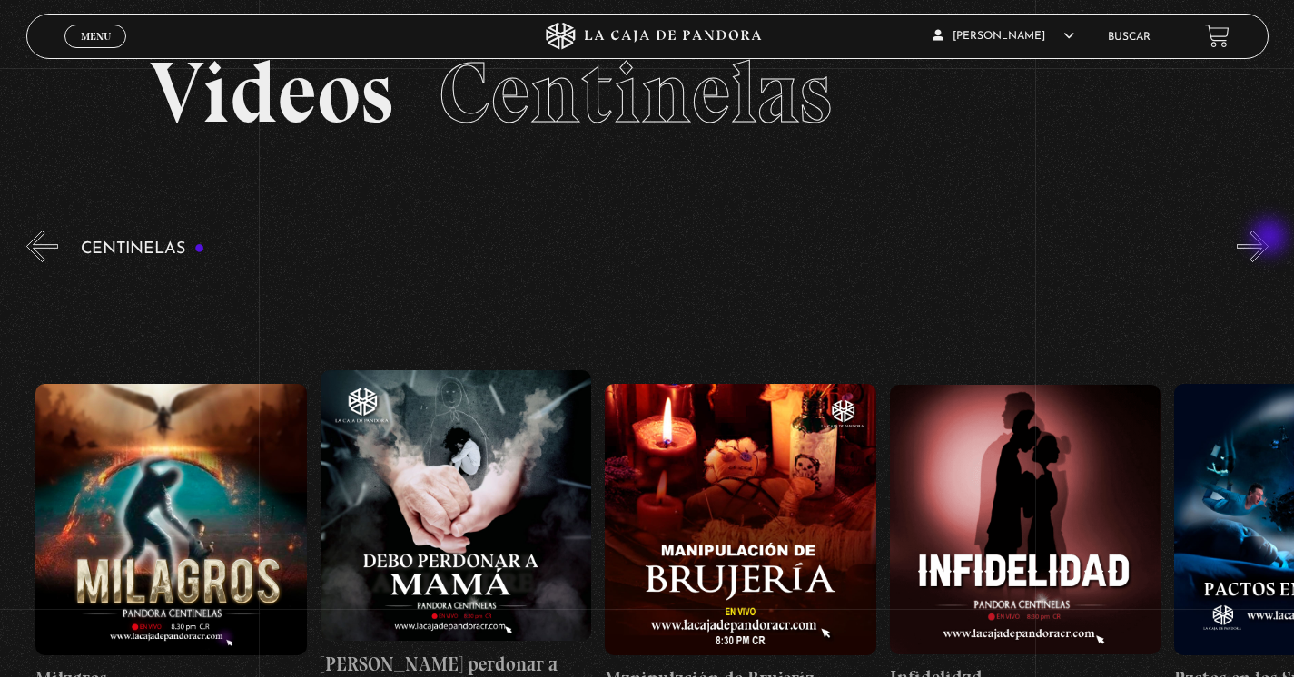
click at [1268, 239] on button "»" at bounding box center [1252, 247] width 32 height 32
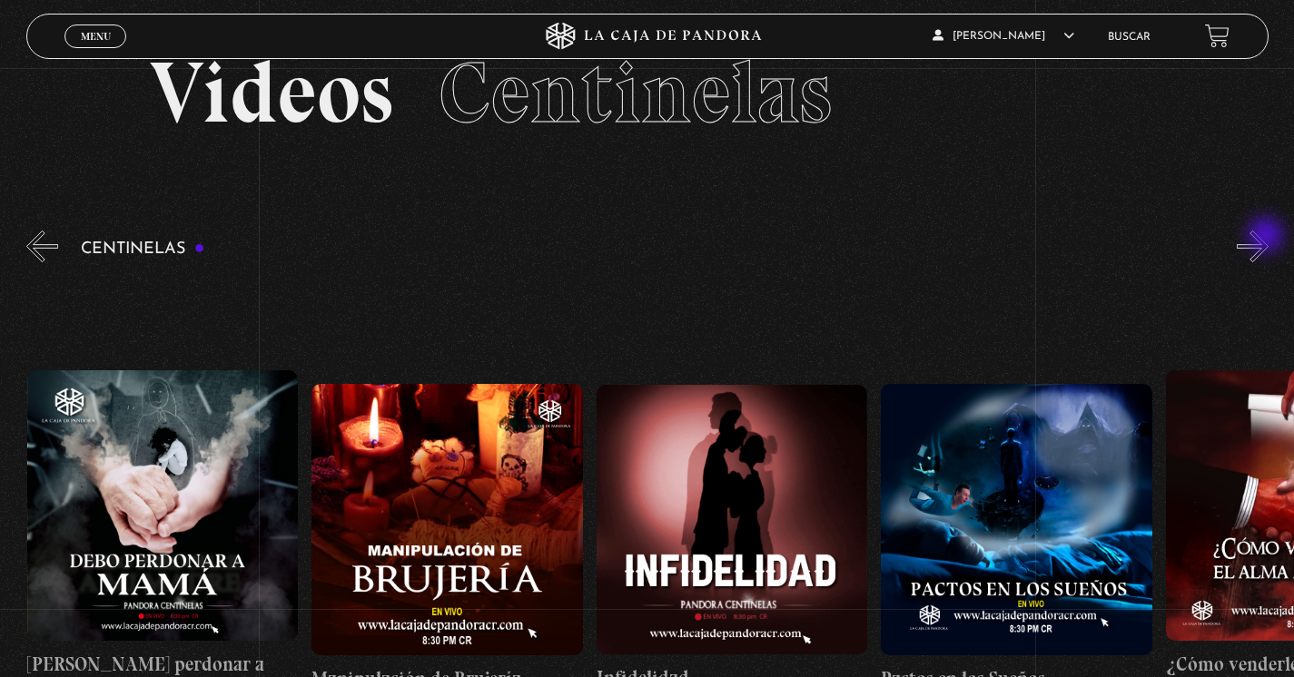
click at [1267, 237] on button "»" at bounding box center [1252, 247] width 32 height 32
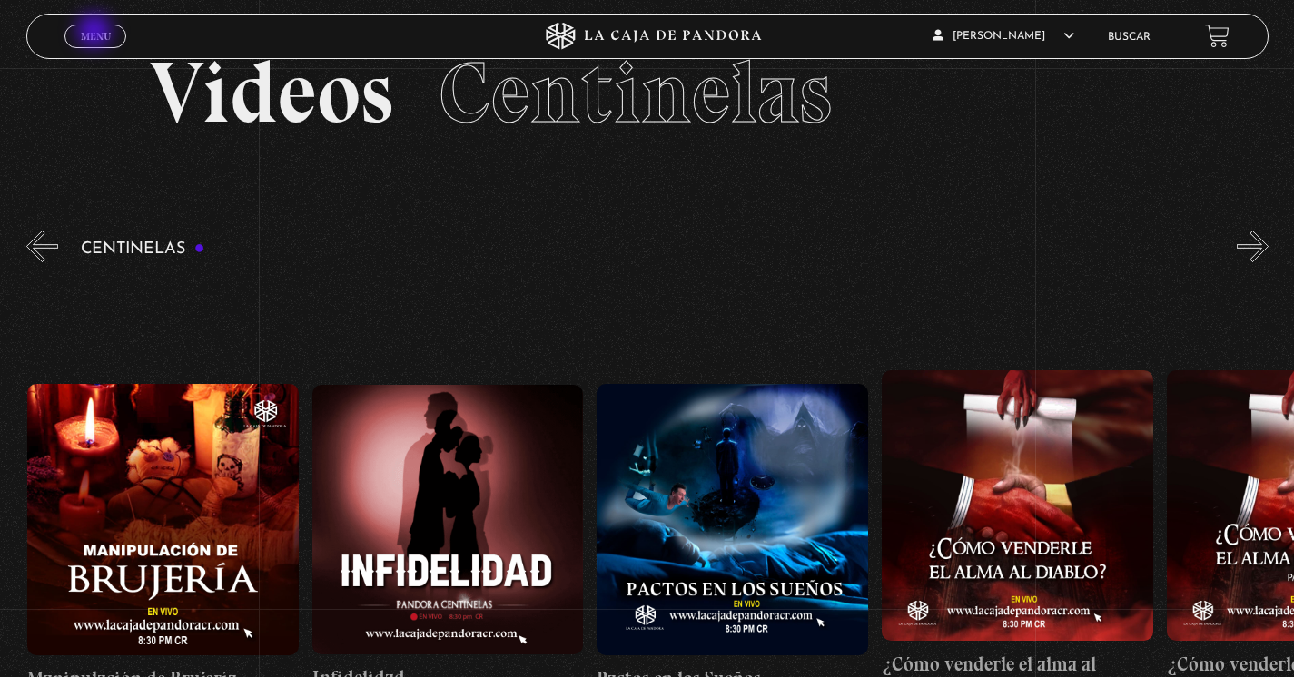
click at [96, 33] on span "Menu" at bounding box center [96, 36] width 30 height 11
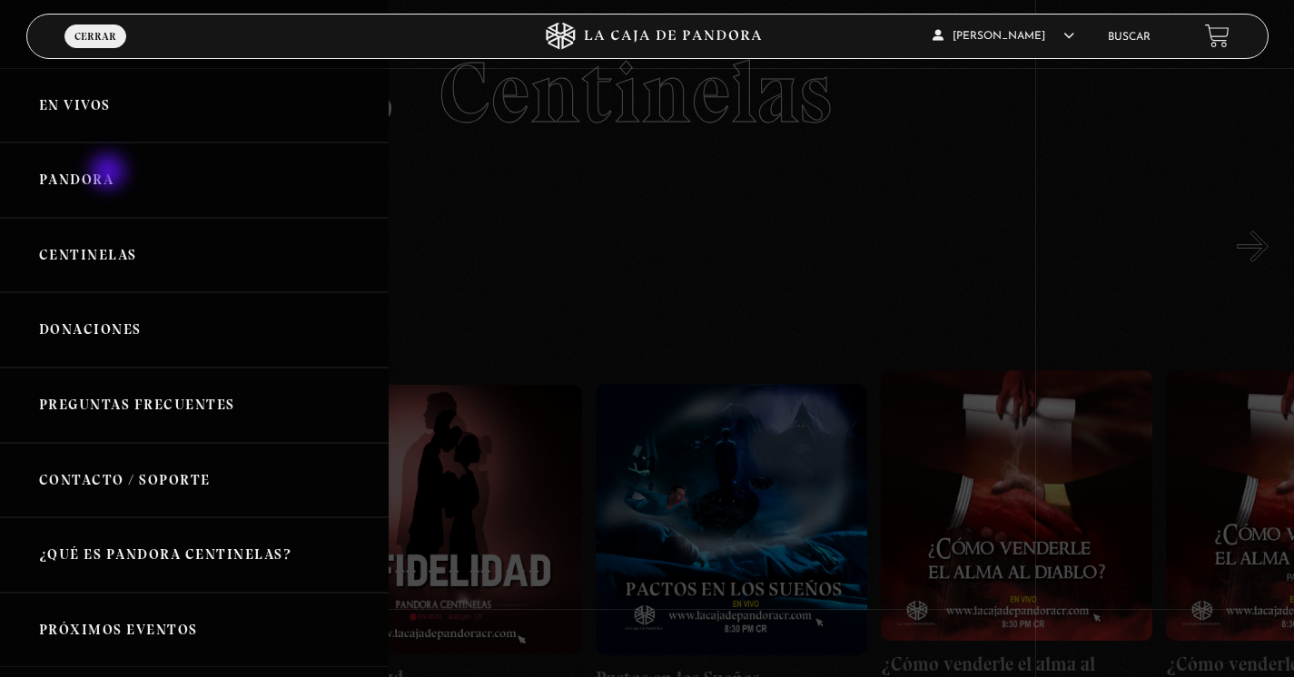
click at [110, 173] on link "Pandora" at bounding box center [194, 180] width 389 height 75
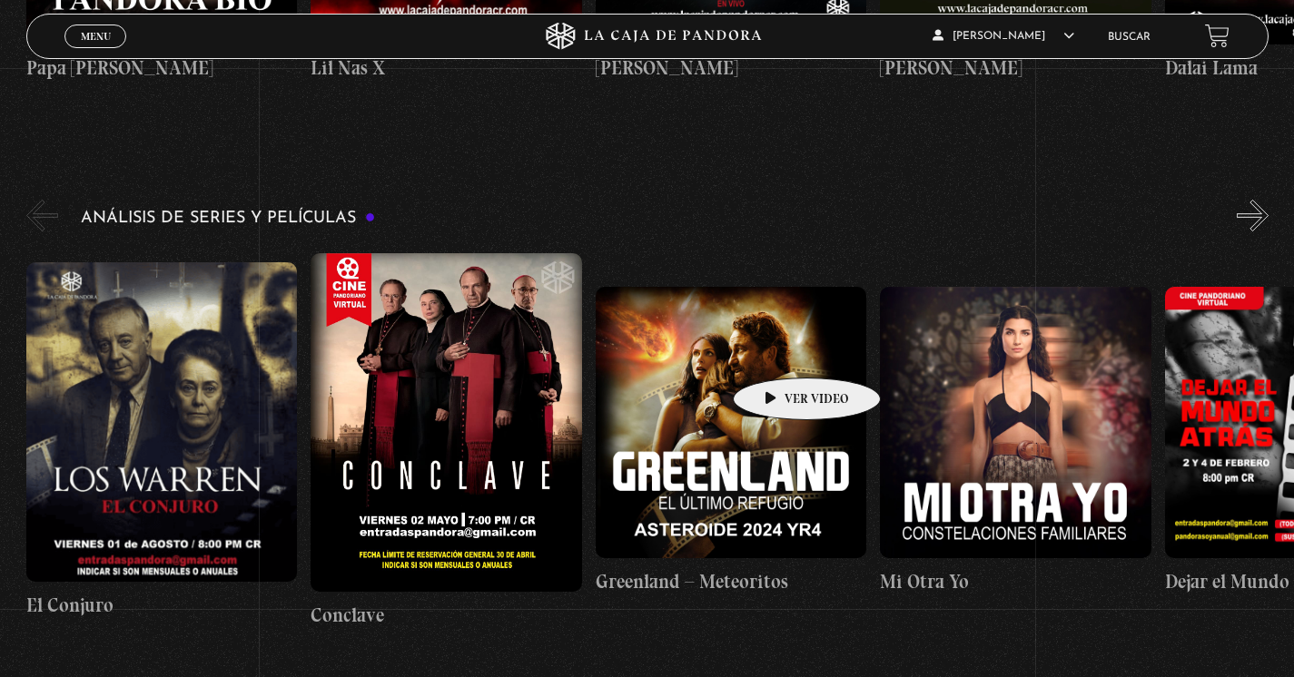
scroll to position [3201, 0]
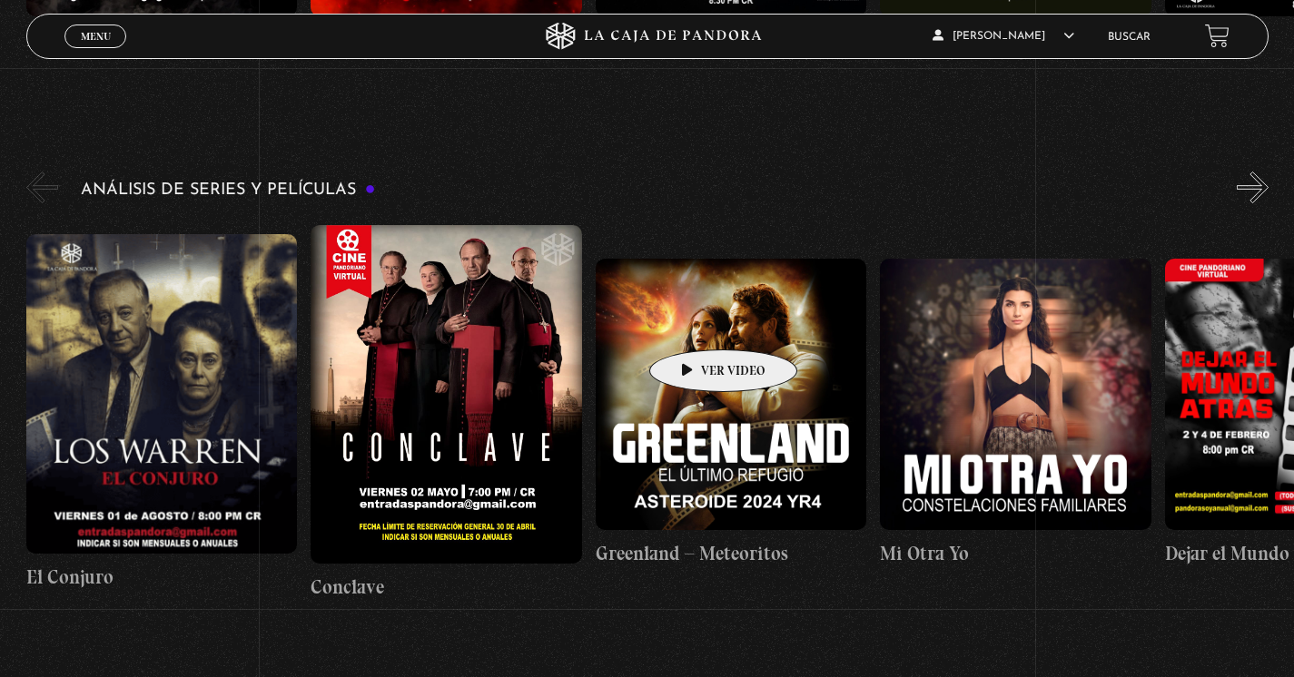
click at [694, 322] on figure at bounding box center [731, 394] width 271 height 271
